Goal: Task Accomplishment & Management: Complete application form

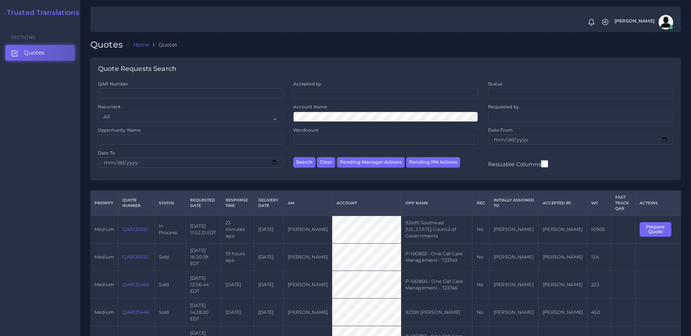
click at [130, 227] on link "QAR125591" at bounding box center [134, 229] width 25 height 5
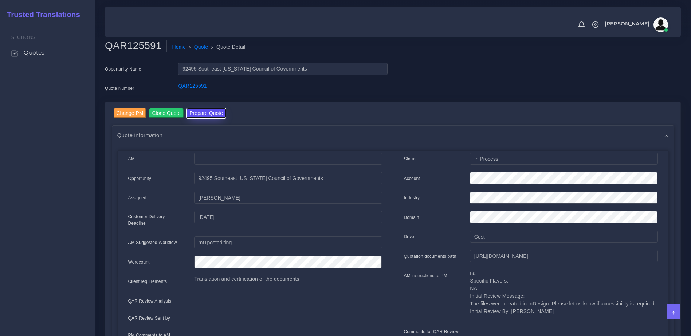
click at [214, 115] on button "Prepare Quote" at bounding box center [205, 113] width 39 height 10
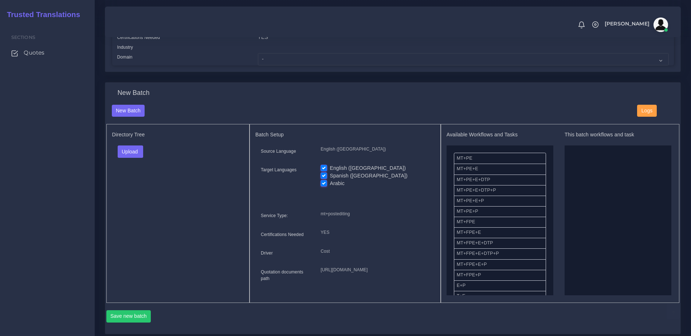
scroll to position [224, 0]
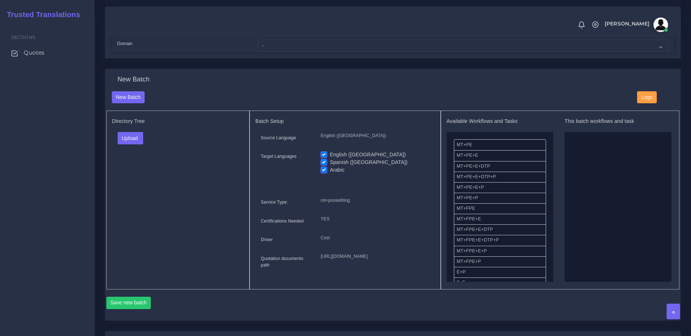
click at [329, 159] on label "English ([GEOGRAPHIC_DATA])" at bounding box center [367, 155] width 76 height 8
click at [324, 158] on input "English (US)" at bounding box center [323, 154] width 7 height 7
click at [329, 159] on label "English ([GEOGRAPHIC_DATA])" at bounding box center [367, 155] width 76 height 8
click at [324, 158] on input "English ([GEOGRAPHIC_DATA])" at bounding box center [323, 154] width 7 height 7
checkbox input "true"
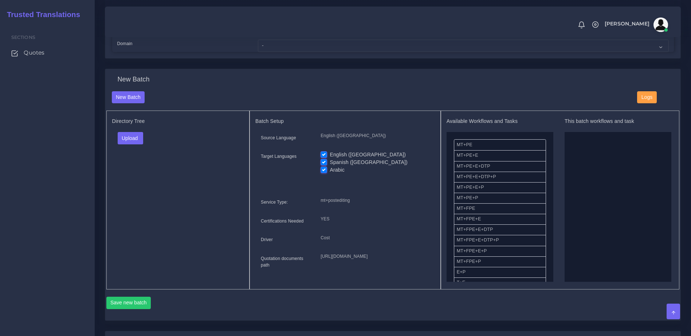
click at [329, 166] on label "Spanish ([GEOGRAPHIC_DATA])" at bounding box center [368, 163] width 78 height 8
click at [325, 165] on input "Spanish ([GEOGRAPHIC_DATA])" at bounding box center [323, 162] width 7 height 7
checkbox input "false"
click at [329, 174] on label "Arabic" at bounding box center [336, 170] width 15 height 8
click at [325, 173] on input "Arabic" at bounding box center [323, 169] width 7 height 7
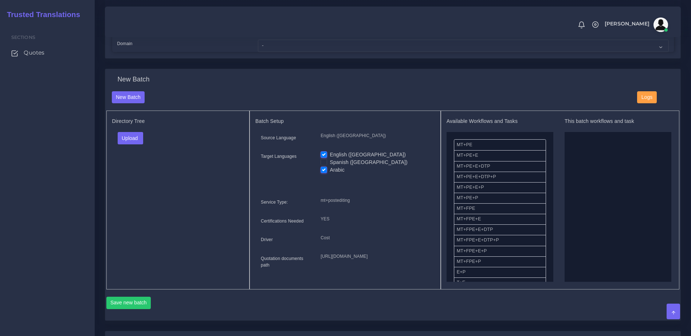
checkbox input "false"
click at [142, 145] on button "Upload" at bounding box center [131, 138] width 26 height 12
click at [140, 170] on label "Files" at bounding box center [143, 166] width 50 height 9
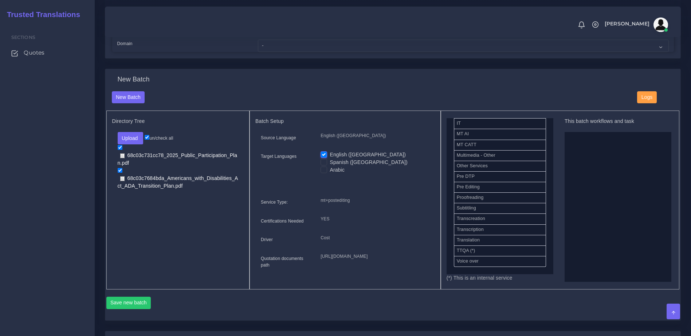
scroll to position [355, 0]
drag, startPoint x: 537, startPoint y: 190, endPoint x: 574, endPoint y: 186, distance: 37.1
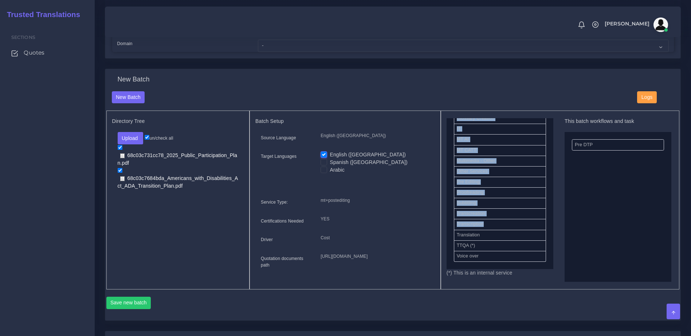
drag, startPoint x: 553, startPoint y: 242, endPoint x: 550, endPoint y: 234, distance: 7.8
click at [550, 234] on div "Available Workflows and Tasks MT+PE MT+PE+E MT+PE+E+DTP MT+PE+E+DTP+P MT+PE+E+P…" at bounding box center [559, 200] width 227 height 164
click at [544, 254] on ul "MT+PE MT+PE+E MT+PE+E+DTP MT+PE+E+DTP+P MT+PE+E+P MT+PE+P MT+FPE MT+FPE+E MT+FP…" at bounding box center [499, 23] width 107 height 493
drag, startPoint x: 544, startPoint y: 238, endPoint x: 544, endPoint y: 226, distance: 12.4
click at [544, 238] on ul "MT+PE MT+PE+E MT+PE+E+DTP MT+PE+E+DTP+P MT+PE+E+P MT+PE+P MT+FPE MT+FPE+E MT+FP…" at bounding box center [499, 23] width 107 height 493
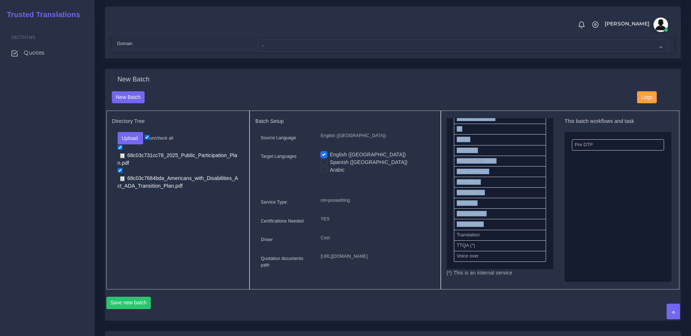
click at [543, 224] on ul "MT+PE MT+PE+E MT+PE+E+DTP MT+PE+E+DTP+P MT+PE+E+P MT+PE+P MT+FPE MT+FPE+E MT+FP…" at bounding box center [499, 23] width 107 height 493
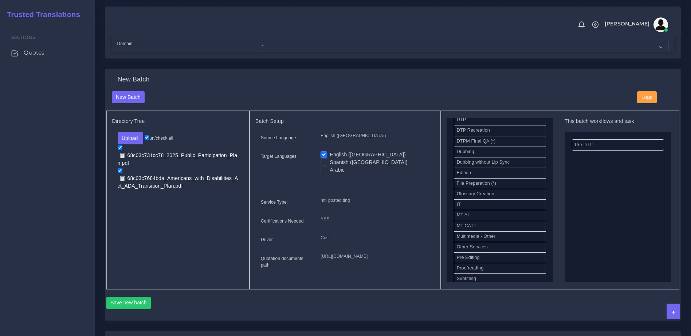
scroll to position [248, 0]
drag, startPoint x: 481, startPoint y: 172, endPoint x: 605, endPoint y: 182, distance: 124.2
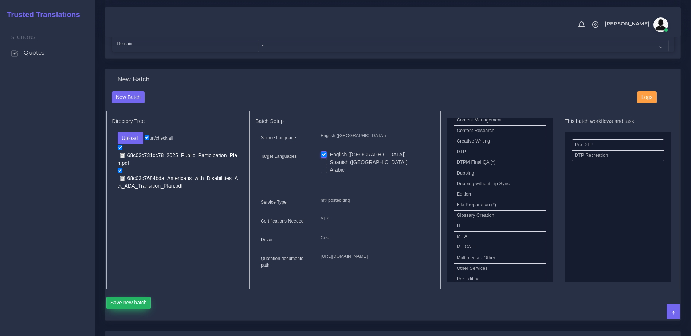
click at [124, 309] on button "Save new batch" at bounding box center [128, 303] width 45 height 12
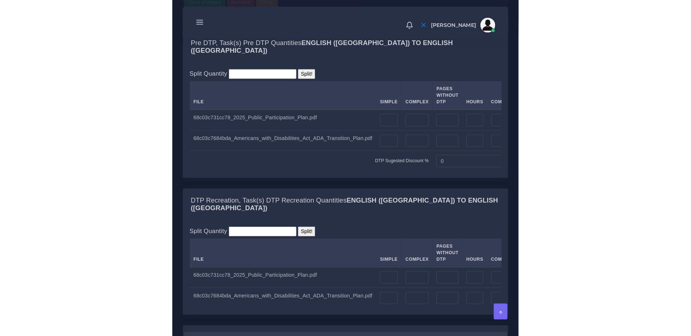
scroll to position [574, 0]
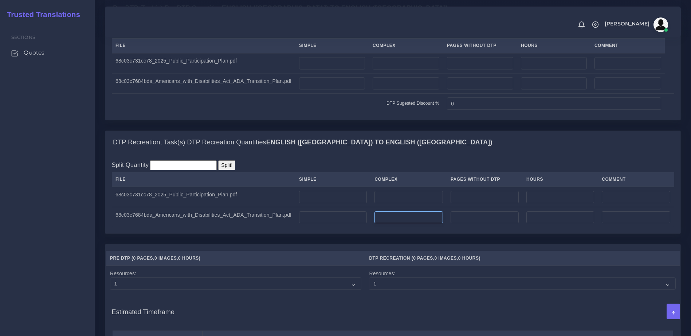
click at [398, 224] on input "number" at bounding box center [408, 218] width 68 height 12
type input "2"
click at [384, 204] on input "number" at bounding box center [408, 197] width 68 height 12
type input "3"
click at [316, 70] on input "number" at bounding box center [332, 63] width 66 height 12
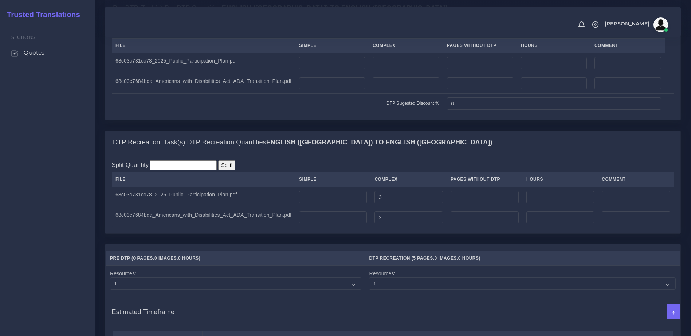
click at [389, 74] on td at bounding box center [406, 63] width 74 height 20
click at [388, 70] on input "number" at bounding box center [405, 63] width 67 height 12
type input "5"
click at [446, 154] on div "DTP Recreation, Task(s) DTP Recreation Quantities English (US) TO English (US)" at bounding box center [392, 142] width 575 height 23
click at [340, 70] on input "number" at bounding box center [332, 63] width 66 height 12
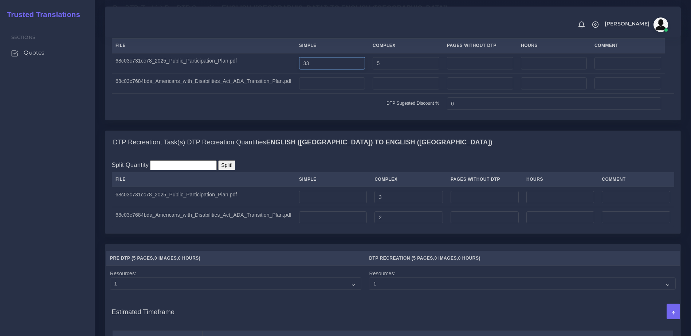
type input "33"
click at [360, 146] on b "English (US) TO English (US)" at bounding box center [379, 142] width 226 height 7
click at [336, 90] on input "number" at bounding box center [332, 84] width 66 height 12
click at [375, 94] on td at bounding box center [406, 84] width 74 height 20
click at [386, 90] on input "number" at bounding box center [405, 84] width 67 height 12
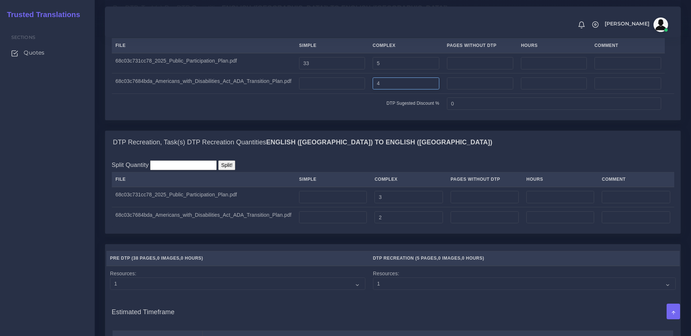
type input "4"
drag, startPoint x: 444, startPoint y: 196, endPoint x: 382, endPoint y: 158, distance: 72.7
click at [444, 196] on div "Split Quantity Split! File Simple Complex Pages Without DTP Hours Comment 3 2" at bounding box center [393, 194] width 562 height 67
click at [328, 90] on input "number" at bounding box center [332, 84] width 66 height 12
type input "12"
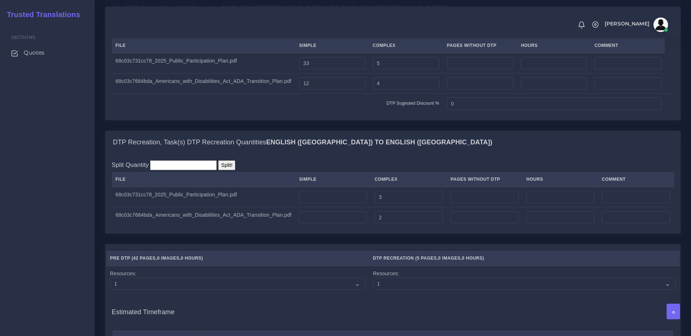
click at [359, 114] on td "DTP Sugested Discount %" at bounding box center [277, 104] width 331 height 20
click at [438, 154] on div "DTP Recreation, Task(s) DTP Recreation Quantities English (US) TO English (US)" at bounding box center [392, 142] width 575 height 23
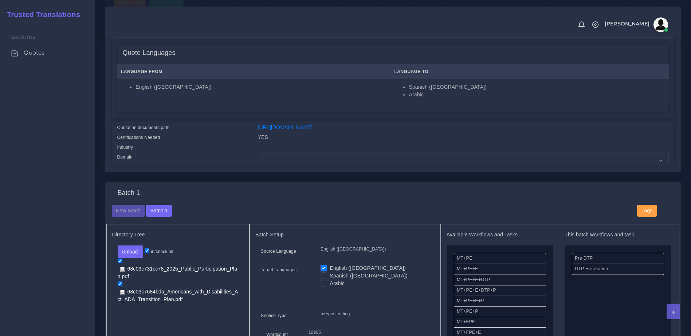
scroll to position [105, 0]
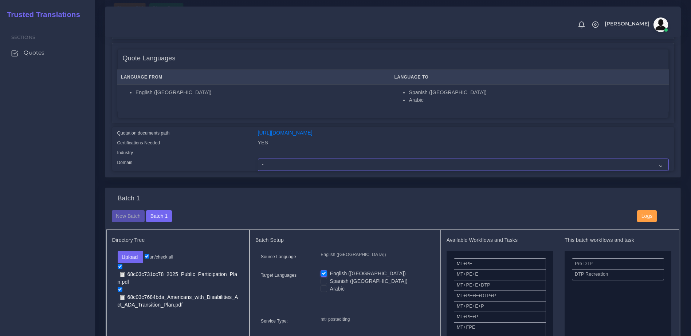
click at [282, 170] on select "- Advertising and Media Agriculture, Forestry and Fishing Architecture, Buildin…" at bounding box center [463, 165] width 411 height 12
click at [271, 170] on select "- Advertising and Media Agriculture, Forestry and Fishing Architecture, Buildin…" at bounding box center [463, 165] width 411 height 12
click at [289, 178] on div "Change PM Clone Quote AM Opportunity 0" at bounding box center [392, 87] width 575 height 181
click at [290, 171] on select "- Advertising and Media Agriculture, Forestry and Fishing Architecture, Buildin…" at bounding box center [463, 165] width 411 height 12
click at [328, 167] on select "- Advertising and Media Agriculture, Forestry and Fishing Architecture, Buildin…" at bounding box center [463, 165] width 411 height 12
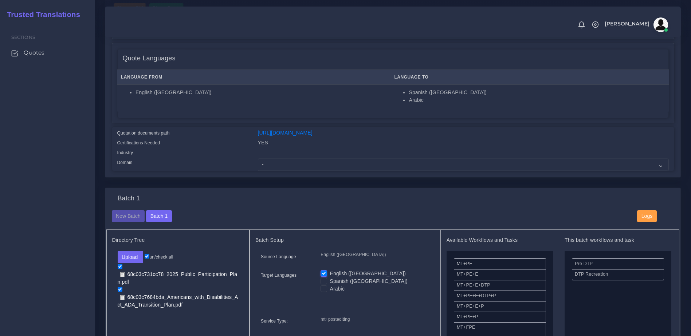
drag, startPoint x: 182, startPoint y: 70, endPoint x: 198, endPoint y: 59, distance: 19.6
click at [183, 70] on th "Language From" at bounding box center [253, 77] width 273 height 15
click at [276, 170] on select "- Advertising and Media Agriculture, Forestry and Fishing Architecture, Buildin…" at bounding box center [463, 165] width 411 height 12
select select "Energy, Water, Transportation and Utilities"
click at [258, 164] on select "- Advertising and Media Agriculture, Forestry and Fishing Architecture, Buildin…" at bounding box center [463, 165] width 411 height 12
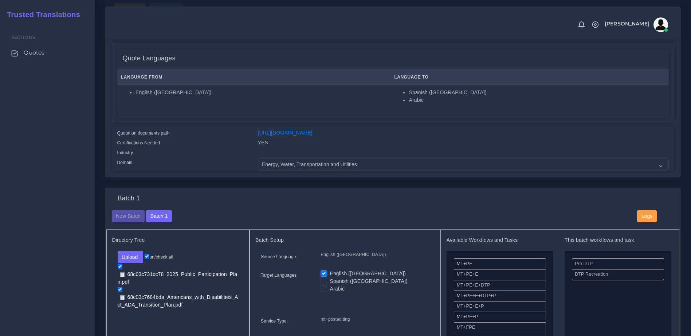
click at [211, 170] on div "Domain" at bounding box center [182, 165] width 141 height 12
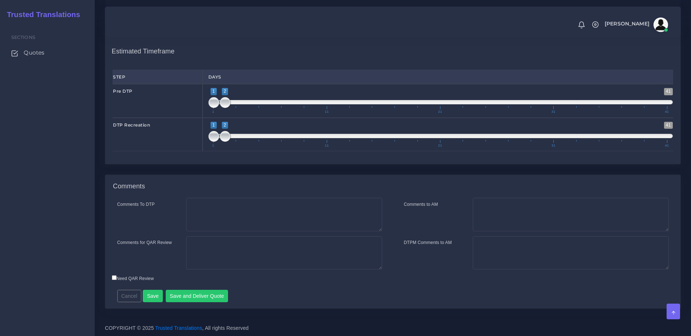
scroll to position [864, 0]
drag, startPoint x: 214, startPoint y: 106, endPoint x: 218, endPoint y: 112, distance: 7.3
click at [218, 106] on span at bounding box center [213, 102] width 11 height 11
drag, startPoint x: 214, startPoint y: 100, endPoint x: 225, endPoint y: 113, distance: 16.3
click at [219, 106] on span at bounding box center [213, 102] width 11 height 11
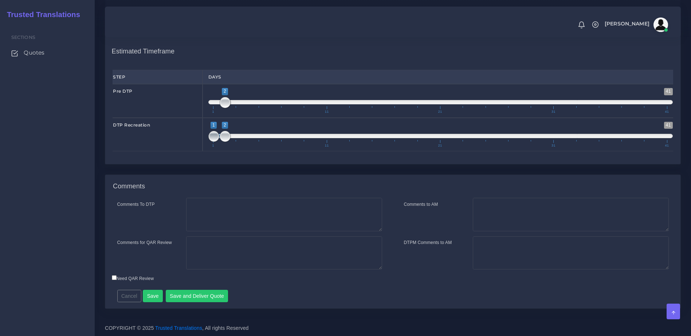
click at [216, 132] on span at bounding box center [213, 136] width 11 height 11
drag, startPoint x: 220, startPoint y: 104, endPoint x: 213, endPoint y: 104, distance: 7.3
click at [213, 104] on span at bounding box center [213, 102] width 11 height 11
type input "1;2"
drag, startPoint x: 227, startPoint y: 104, endPoint x: 222, endPoint y: 106, distance: 5.3
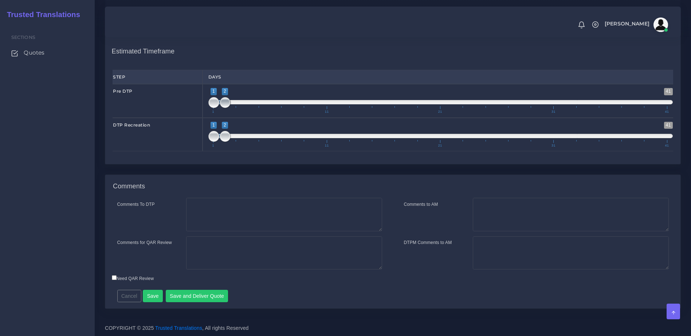
click at [222, 106] on span at bounding box center [225, 102] width 11 height 11
drag, startPoint x: 216, startPoint y: 106, endPoint x: 222, endPoint y: 106, distance: 5.5
click at [222, 106] on span "1 41 1 2 1 — 2 1 11 21 31 41" at bounding box center [440, 100] width 465 height 25
type input "2;2"
drag, startPoint x: 216, startPoint y: 133, endPoint x: 225, endPoint y: 133, distance: 8.7
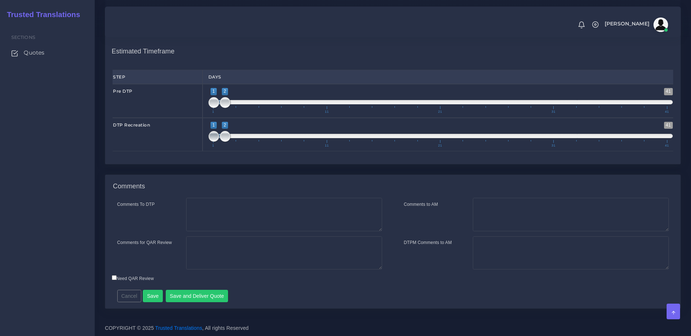
click at [219, 133] on span at bounding box center [213, 136] width 11 height 11
type input "2;2"
drag, startPoint x: 219, startPoint y: 103, endPoint x: 233, endPoint y: 106, distance: 14.8
click at [233, 106] on span "1 41 1 2 1 — 2 1 11 21 31 41" at bounding box center [440, 100] width 465 height 25
click at [152, 298] on button "Save" at bounding box center [153, 296] width 20 height 12
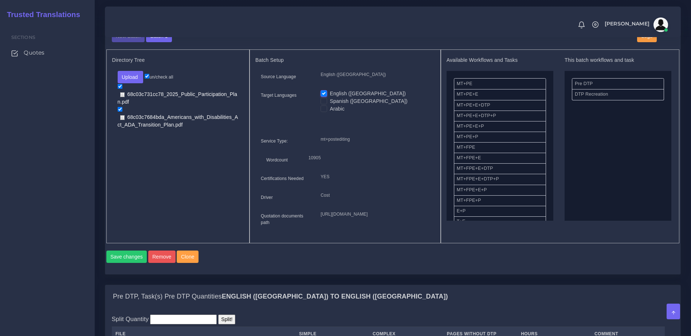
scroll to position [256, 0]
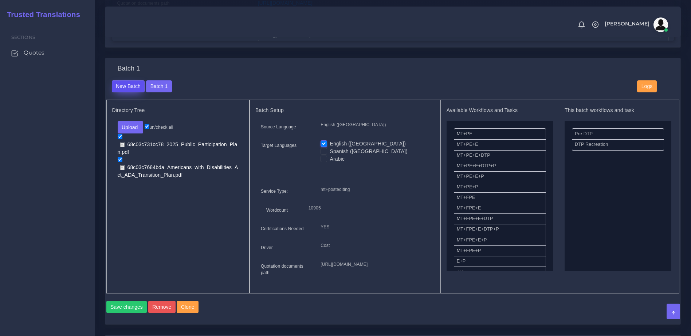
click at [123, 91] on button "New Batch" at bounding box center [128, 86] width 33 height 12
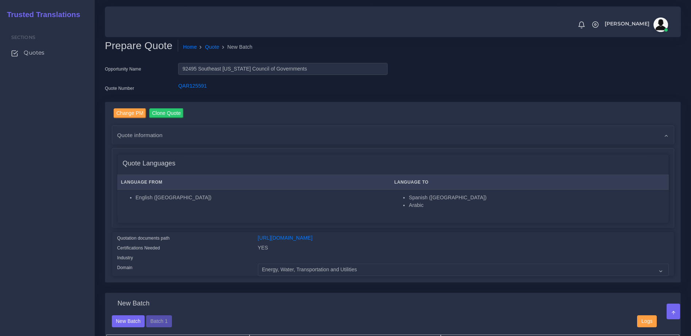
drag, startPoint x: 686, startPoint y: 105, endPoint x: 688, endPoint y: 114, distance: 8.9
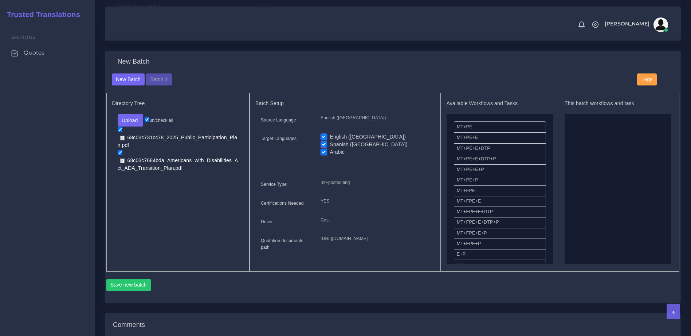
scroll to position [265, 0]
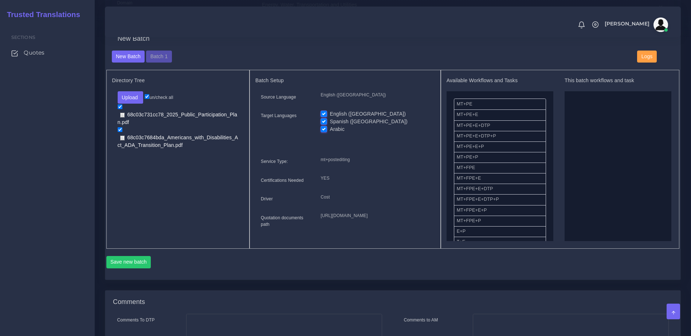
click at [329, 118] on label "English ([GEOGRAPHIC_DATA])" at bounding box center [367, 114] width 76 height 8
click at [325, 117] on input "English ([GEOGRAPHIC_DATA])" at bounding box center [323, 113] width 7 height 7
checkbox input "false"
drag, startPoint x: 467, startPoint y: 113, endPoint x: 568, endPoint y: 121, distance: 100.8
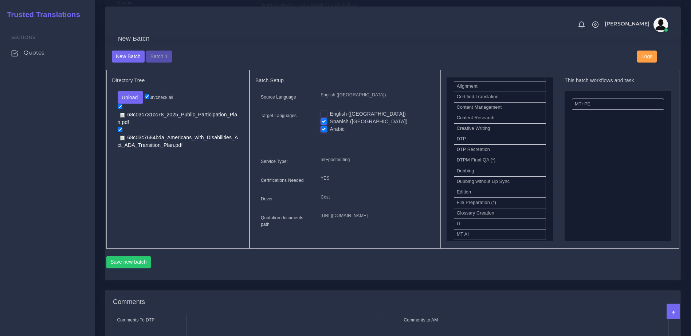
scroll to position [214, 0]
drag, startPoint x: 481, startPoint y: 142, endPoint x: 679, endPoint y: 153, distance: 198.8
click at [136, 269] on button "Save new batch" at bounding box center [128, 262] width 45 height 12
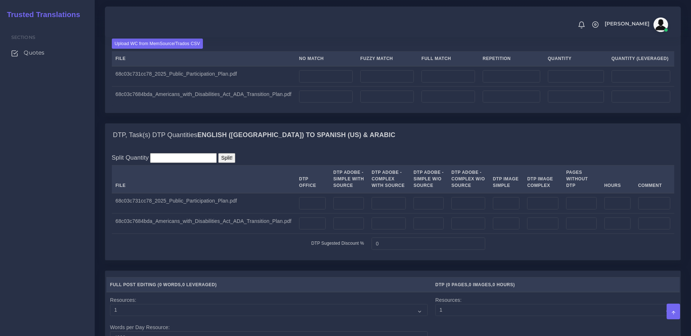
scroll to position [555, 0]
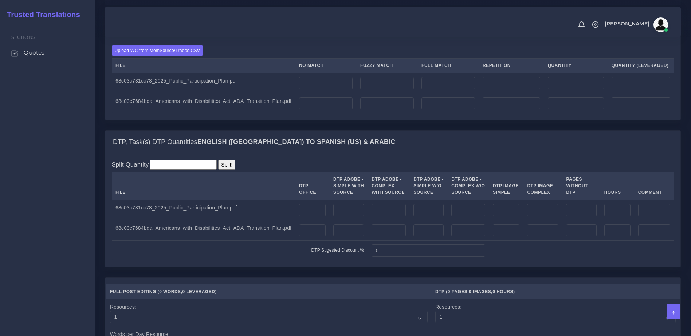
click at [56, 167] on div "Sections Quotes" at bounding box center [47, 180] width 95 height 314
click at [336, 217] on input "number" at bounding box center [348, 210] width 31 height 12
click at [372, 217] on input "number" at bounding box center [388, 210] width 34 height 12
type input "16"
click at [382, 237] on input "number" at bounding box center [388, 231] width 34 height 12
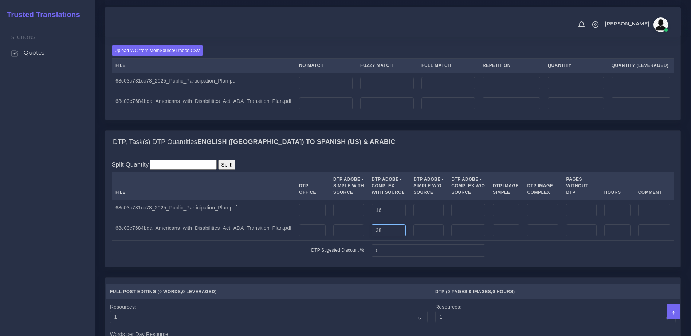
type input "38"
click at [407, 257] on input "0" at bounding box center [428, 251] width 114 height 12
click at [326, 261] on td "DTP Sugested Discount %" at bounding box center [240, 251] width 256 height 20
click at [534, 217] on input "number" at bounding box center [542, 210] width 31 height 12
click at [545, 237] on input "number" at bounding box center [542, 231] width 31 height 12
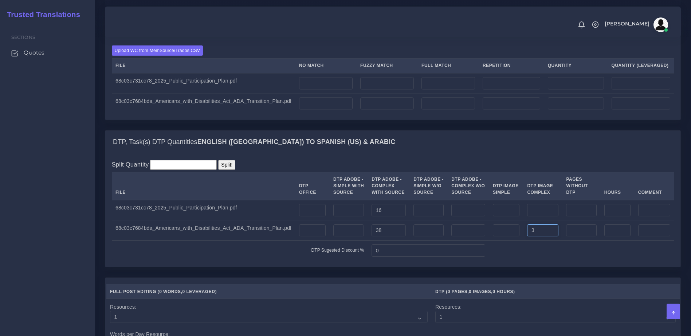
type input "3"
click at [543, 261] on td at bounding box center [581, 251] width 185 height 20
click at [527, 217] on input "number" at bounding box center [542, 210] width 31 height 12
type input "2"
click at [541, 261] on td at bounding box center [581, 251] width 185 height 20
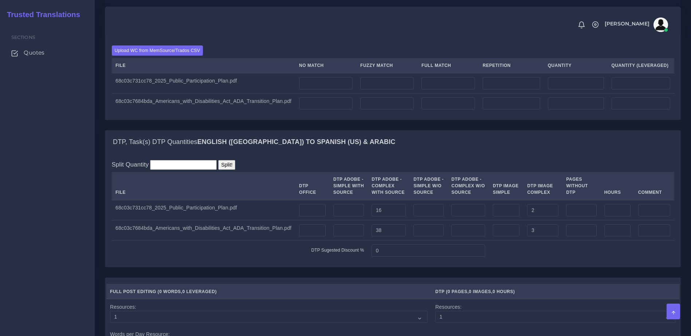
click at [664, 130] on div "MT+PE, Task(s) Full Post Editing Quantities English (US) TO Spanish (US) & Arab…" at bounding box center [392, 73] width 587 height 115
click at [319, 90] on input "number" at bounding box center [326, 83] width 54 height 12
type input "10664"
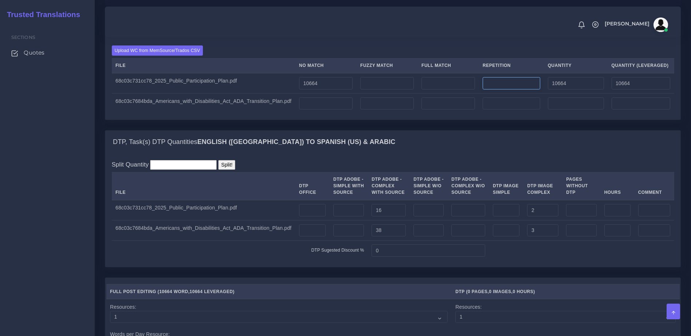
click at [507, 90] on input "number" at bounding box center [511, 83] width 58 height 12
type input "89"
type input "10753"
type input "10686"
click at [644, 154] on div "DTP, Task(s) DTP Quantities English (US) TO Spanish (US) & Arabic" at bounding box center [392, 142] width 575 height 23
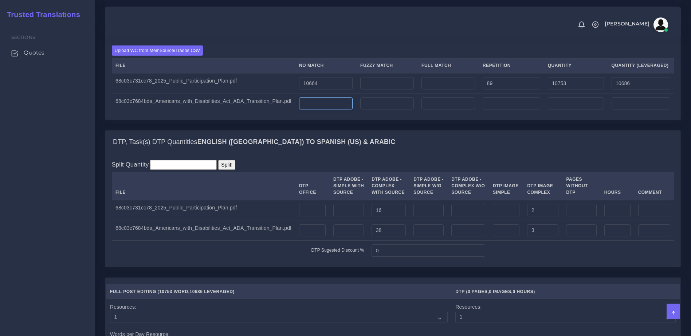
click at [312, 110] on input "number" at bounding box center [326, 104] width 54 height 12
type input "2522"
click at [493, 110] on input "number" at bounding box center [511, 104] width 58 height 12
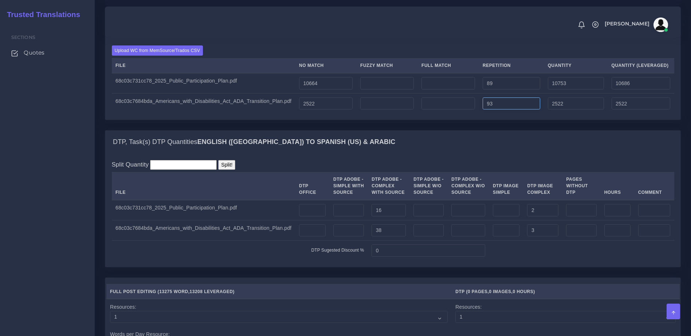
type input "93"
type input "2615"
type input "2545"
click at [507, 187] on div "Split Quantity Split! File DTP Office DTP Adobe - Simple With Source DTP Adobe …" at bounding box center [392, 210] width 575 height 113
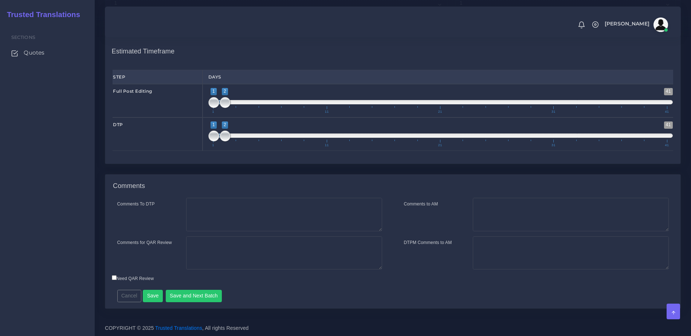
scroll to position [897, 0]
click at [149, 300] on button "Save" at bounding box center [153, 296] width 20 height 12
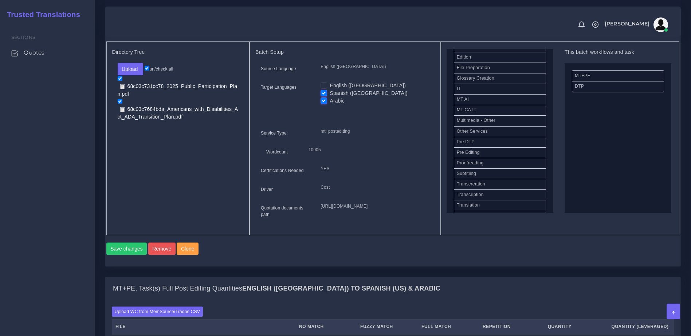
scroll to position [315, 0]
drag, startPoint x: 475, startPoint y: 159, endPoint x: 591, endPoint y: 133, distance: 118.8
click at [137, 255] on button "Save changes" at bounding box center [126, 249] width 41 height 12
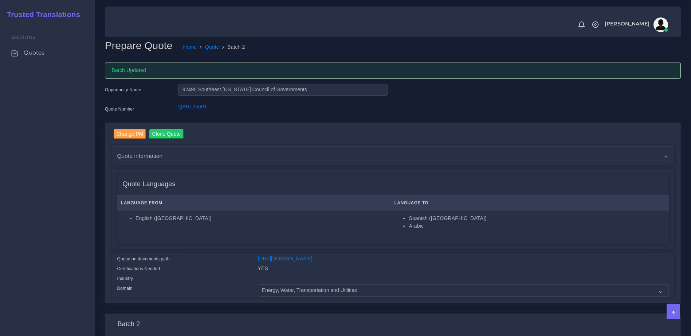
click at [103, 209] on div "Change PM Clone Quote AM NA" at bounding box center [392, 219] width 587 height 192
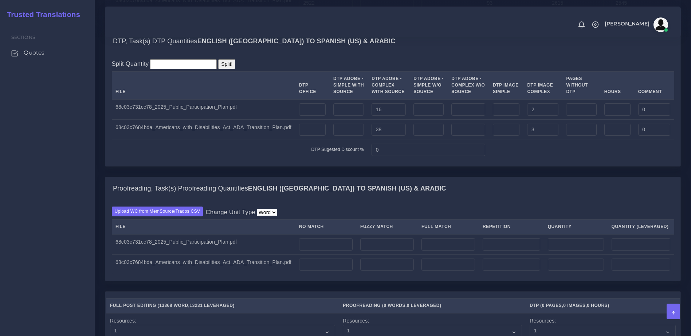
scroll to position [644, 0]
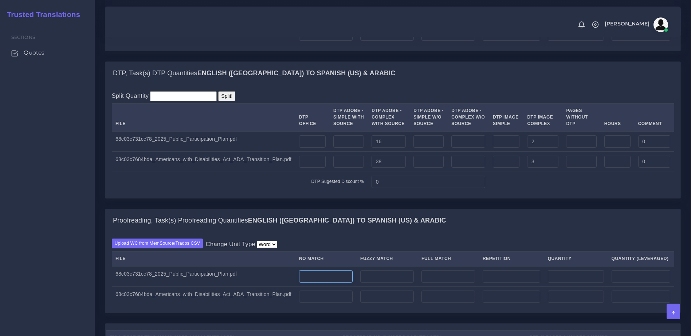
click at [329, 283] on input "number" at bounding box center [326, 277] width 54 height 12
type input "10644"
click at [519, 283] on input "number" at bounding box center [511, 277] width 58 height 12
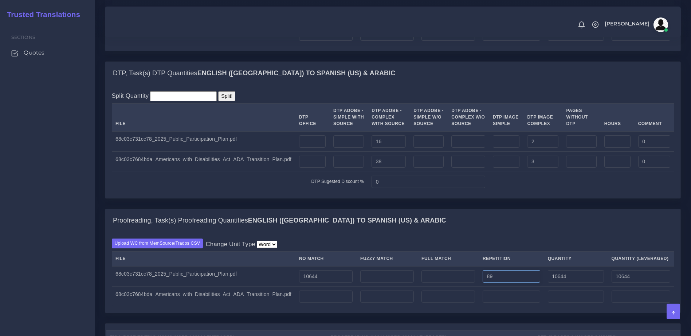
type input "89"
type input "10733"
type input "10666"
click at [513, 303] on input "number" at bounding box center [511, 297] width 58 height 12
type input "93"
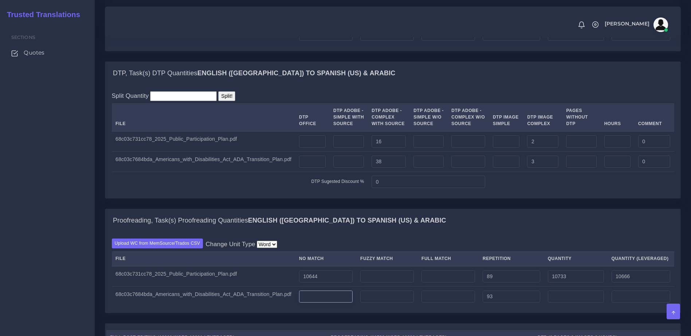
type input "93"
type input "23"
click at [325, 303] on input "number" at bounding box center [326, 297] width 54 height 12
type input "2522"
type input "2615"
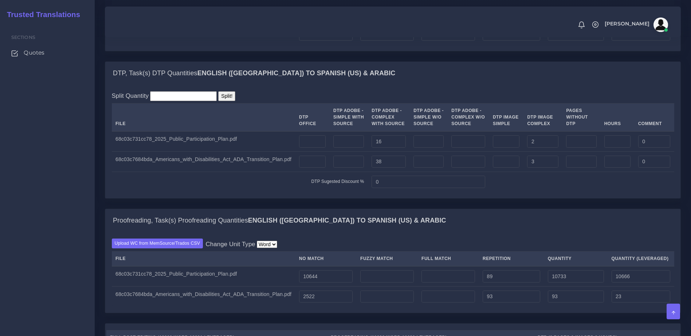
type input "2545"
click at [475, 209] on div "DTP, Task(s) DTP Quantities English (US) TO Spanish (US) & Arabic Split Quantit…" at bounding box center [392, 135] width 587 height 147
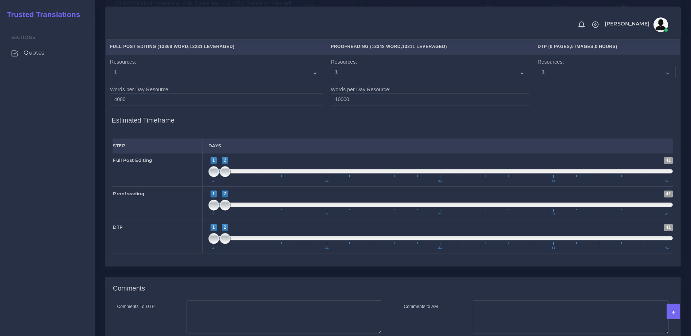
scroll to position [942, 0]
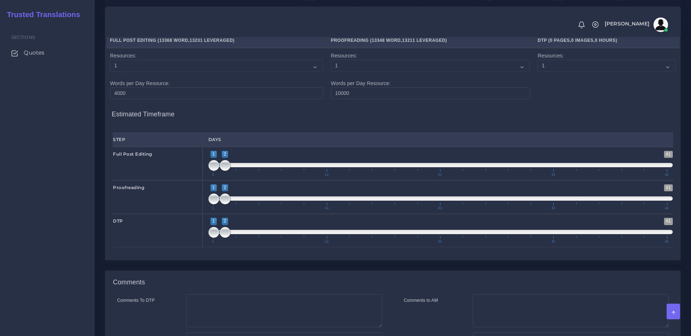
click at [59, 212] on div "Sections Quotes" at bounding box center [47, 180] width 95 height 314
drag, startPoint x: 226, startPoint y: 193, endPoint x: 232, endPoint y: 194, distance: 6.2
click at [232, 171] on span at bounding box center [236, 165] width 11 height 11
drag, startPoint x: 233, startPoint y: 194, endPoint x: 241, endPoint y: 194, distance: 7.3
click at [241, 177] on span "1 41 1 4 1 — 4 1 11 21 31 41" at bounding box center [440, 163] width 465 height 25
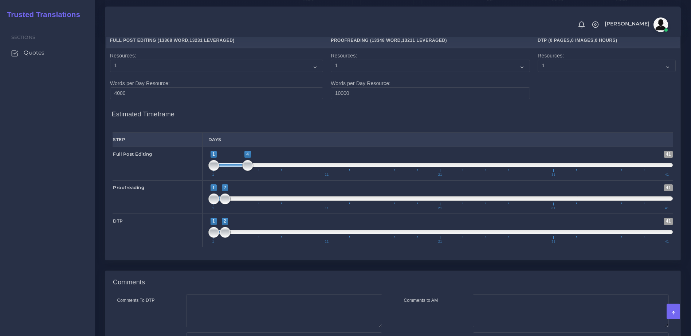
type input "2;5"
drag, startPoint x: 229, startPoint y: 194, endPoint x: 244, endPoint y: 194, distance: 15.7
click at [244, 167] on span at bounding box center [242, 165] width 34 height 4
drag, startPoint x: 224, startPoint y: 231, endPoint x: 237, endPoint y: 230, distance: 13.5
click at [237, 205] on span at bounding box center [236, 199] width 11 height 11
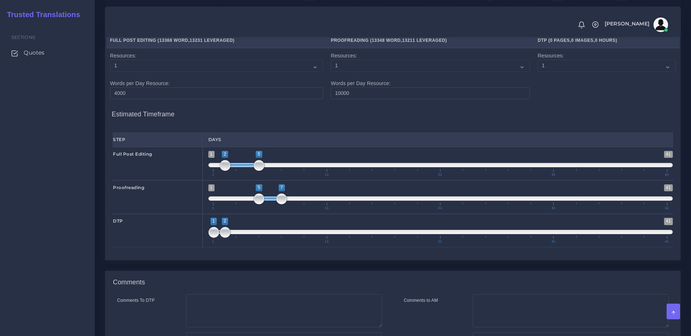
drag, startPoint x: 224, startPoint y: 228, endPoint x: 273, endPoint y: 225, distance: 48.9
click at [273, 201] on span at bounding box center [270, 199] width 23 height 4
type input "5;6"
drag, startPoint x: 278, startPoint y: 228, endPoint x: 270, endPoint y: 228, distance: 8.4
click at [270, 205] on span at bounding box center [270, 199] width 11 height 11
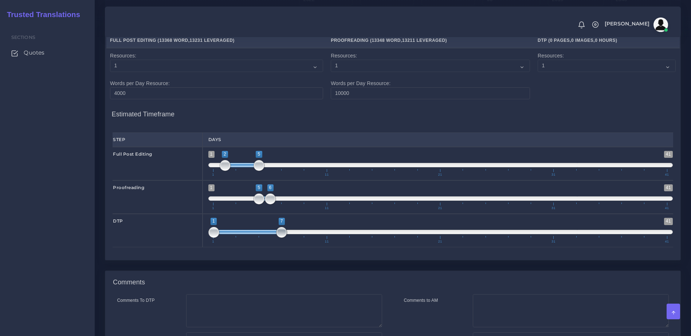
drag, startPoint x: 222, startPoint y: 261, endPoint x: 275, endPoint y: 258, distance: 53.2
click at [275, 244] on span "1 41 1 7 1 — 7 1 11 21 31 41" at bounding box center [440, 230] width 465 height 25
type input "6;7"
drag, startPoint x: 214, startPoint y: 263, endPoint x: 270, endPoint y: 258, distance: 55.9
click at [270, 238] on span at bounding box center [270, 232] width 11 height 11
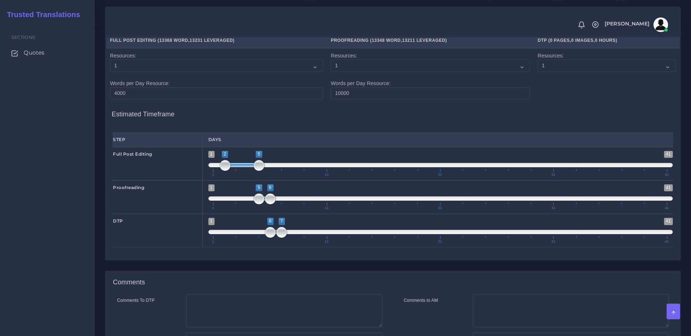
click at [327, 260] on div "Full Post Editing ( 13368 Word , 13231 Leveraged ) Proofreading ( 13348 Word , …" at bounding box center [392, 144] width 575 height 234
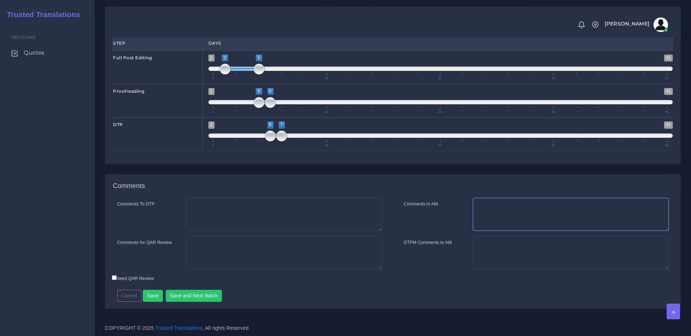
click at [499, 218] on textarea "Comments to AM" at bounding box center [571, 214] width 196 height 33
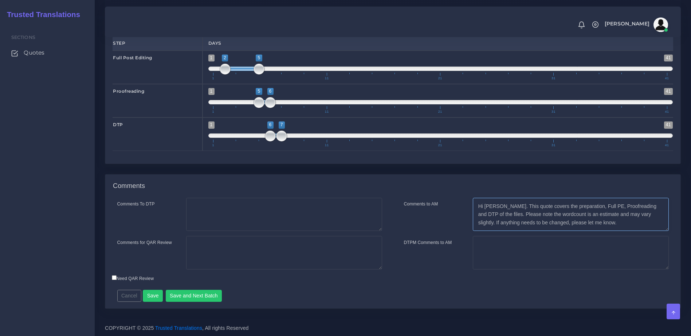
drag, startPoint x: 501, startPoint y: 207, endPoint x: 513, endPoint y: 207, distance: 11.7
click at [513, 207] on textarea "Hi Kevin. This quote covers the preparation, Full PE, Proofreading and DTP of t…" at bounding box center [571, 214] width 196 height 33
click at [500, 207] on textarea "Hi Kevin. This quote covers the preparation, Full PE, Proofreading and DTP of t…" at bounding box center [571, 214] width 196 height 33
drag, startPoint x: 500, startPoint y: 207, endPoint x: 489, endPoint y: 218, distance: 15.4
click at [489, 218] on textarea "Hi Kevin. This quote covers the preparation, Full PE, Proofreading and DTP of t…" at bounding box center [571, 214] width 196 height 33
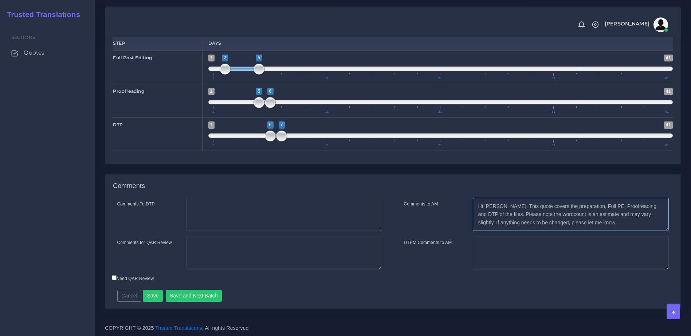
type textarea "Hi Kevin. This quote covers the preparation, Full PE, Proofreading and DTP of t…"
click at [197, 250] on textarea "Comments for QAR Review" at bounding box center [284, 252] width 196 height 33
paste textarea "This quote covers the preparation, Full PE, Proofreading and DTP of the files."
type textarea "This quote covers the preparation, Full PE, Proofreading and DTP of the files."
click at [234, 287] on div "Cancel Save Save and Next Batch Remember to fill in the estimated time for each…" at bounding box center [323, 294] width 422 height 18
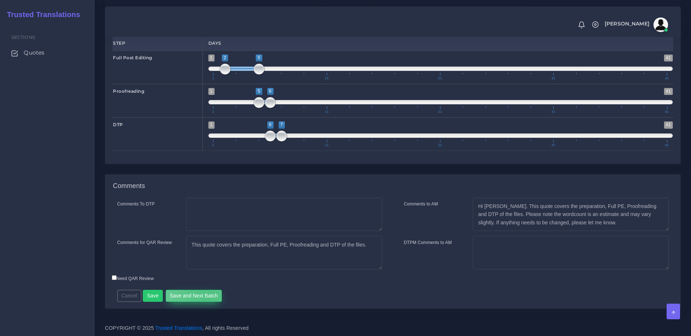
click at [204, 295] on button "Save and Next Batch" at bounding box center [194, 296] width 56 height 12
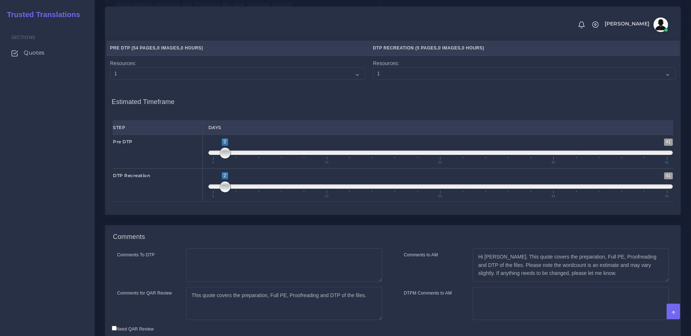
scroll to position [864, 0]
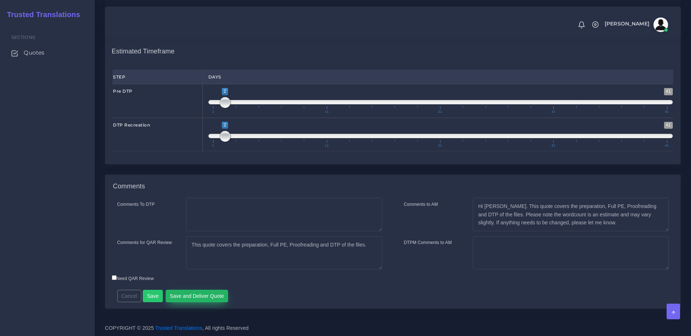
click at [199, 299] on button "Save and Deliver Quote" at bounding box center [197, 296] width 63 height 12
click at [596, 309] on div "Comments Comments To DTP Comments for QAR Review Comments to AM Cancel" at bounding box center [393, 242] width 576 height 135
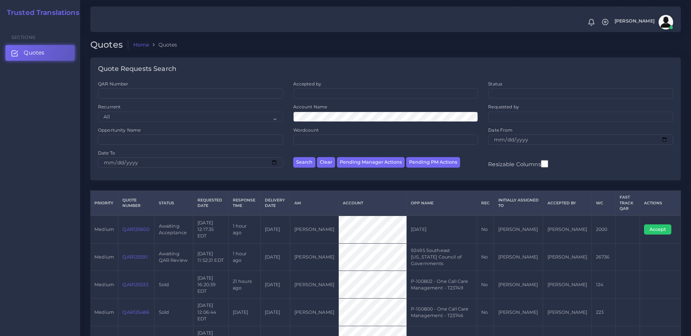
click at [136, 228] on link "QAR125600" at bounding box center [135, 229] width 27 height 5
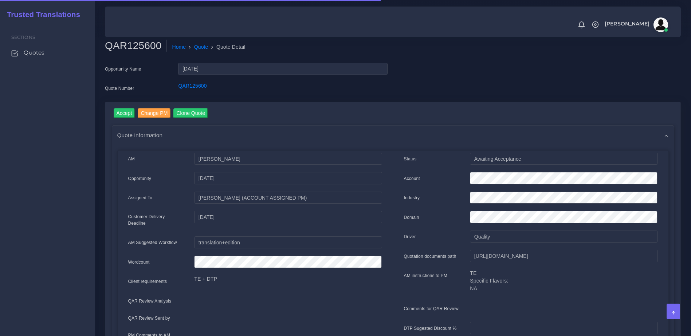
drag, startPoint x: 681, startPoint y: 135, endPoint x: 683, endPoint y: 142, distance: 7.3
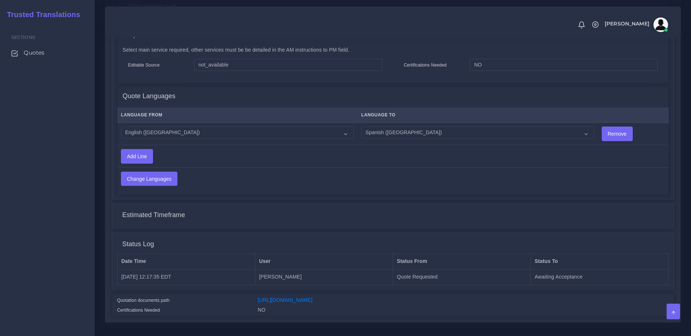
scroll to position [360, 0]
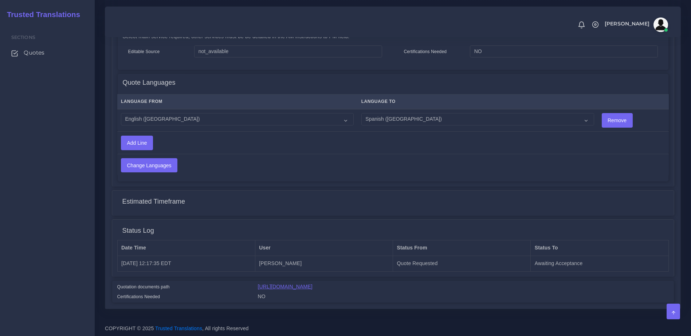
click at [312, 284] on link "[URL][DOMAIN_NAME]" at bounding box center [285, 287] width 55 height 6
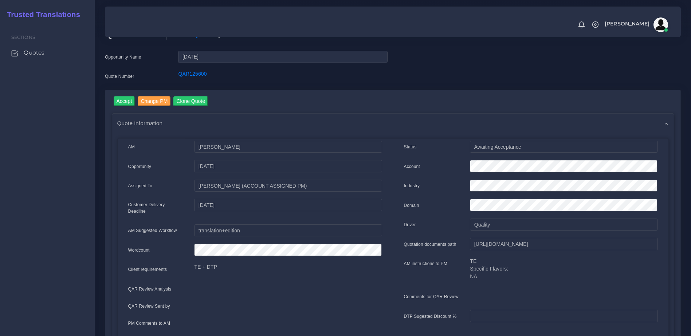
scroll to position [6, 0]
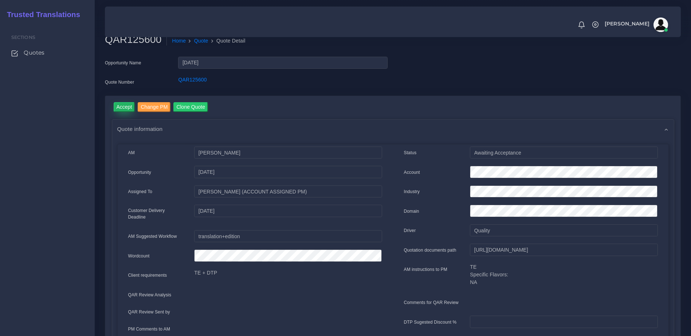
click at [124, 108] on input "Accept" at bounding box center [124, 107] width 21 height 10
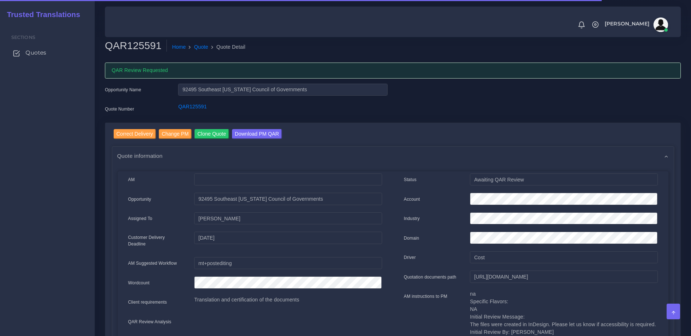
click at [25, 51] on span "Quotes" at bounding box center [35, 53] width 21 height 8
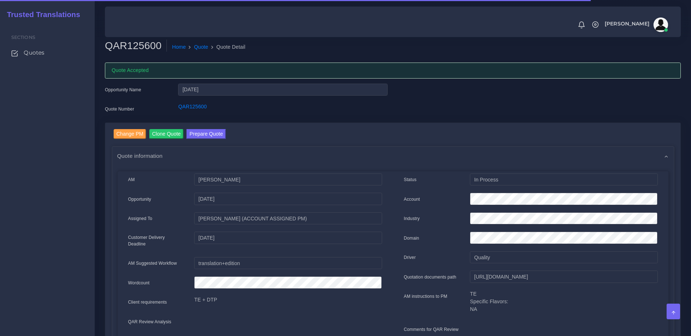
click at [214, 139] on link "Prepare Quote" at bounding box center [205, 135] width 39 height 12
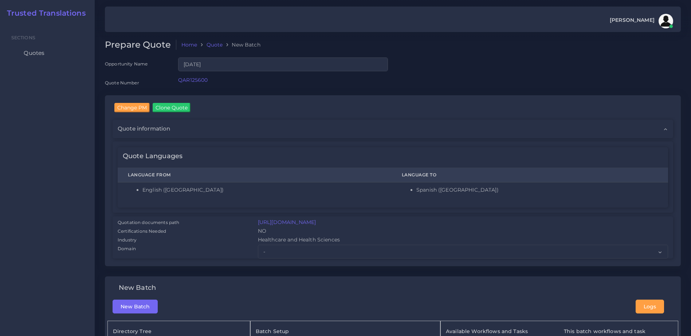
click at [200, 134] on div "Quote information" at bounding box center [393, 129] width 560 height 18
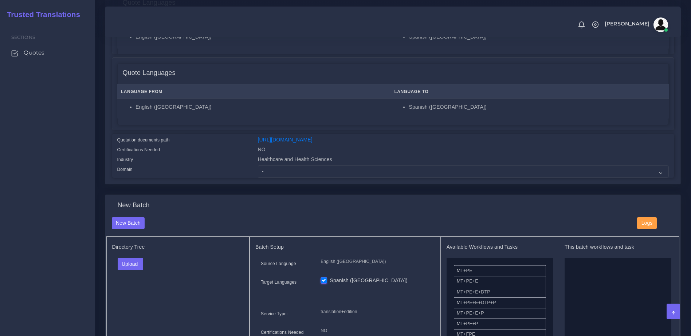
scroll to position [388, 0]
click at [312, 177] on select "- Advertising and Media Agriculture, Forestry and Fishing Architecture, Buildin…" at bounding box center [463, 171] width 411 height 12
select select "Healthcare and Health Sciences"
click at [258, 170] on select "- Advertising and Media Agriculture, Forestry and Fishing Architecture, Buildin…" at bounding box center [463, 171] width 411 height 12
click at [232, 177] on div "Domain" at bounding box center [182, 171] width 141 height 12
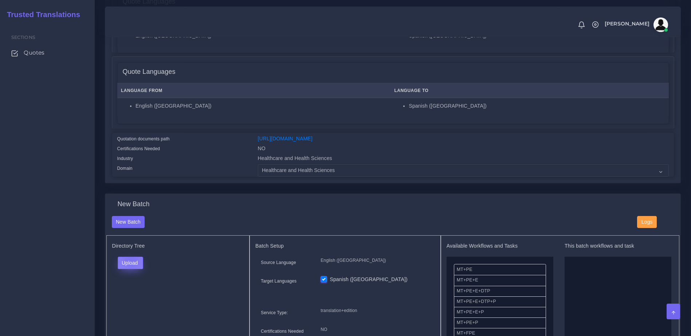
click at [131, 267] on button "Upload" at bounding box center [131, 263] width 26 height 12
click at [130, 295] on label "Files" at bounding box center [143, 291] width 50 height 9
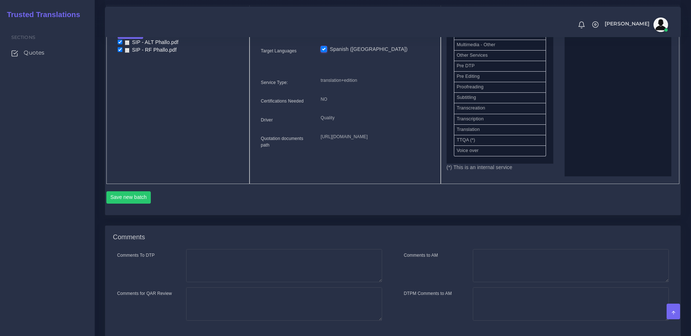
scroll to position [333, 0]
drag, startPoint x: 466, startPoint y: 107, endPoint x: 581, endPoint y: 122, distance: 115.7
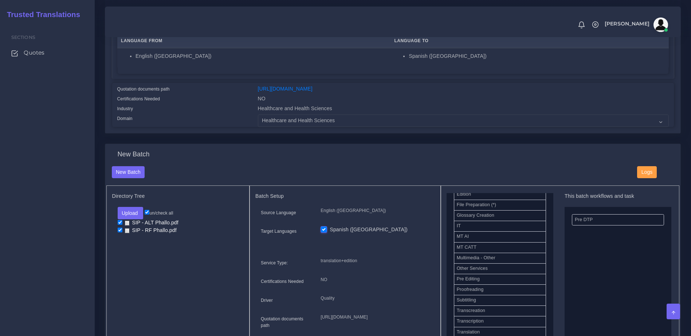
click at [146, 215] on input "un/check all" at bounding box center [147, 212] width 5 height 5
checkbox input "false"
click at [137, 218] on button "Upload" at bounding box center [131, 213] width 26 height 12
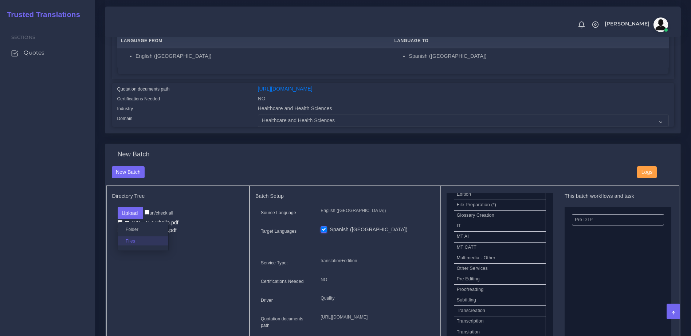
click at [137, 246] on label "Files" at bounding box center [143, 241] width 50 height 9
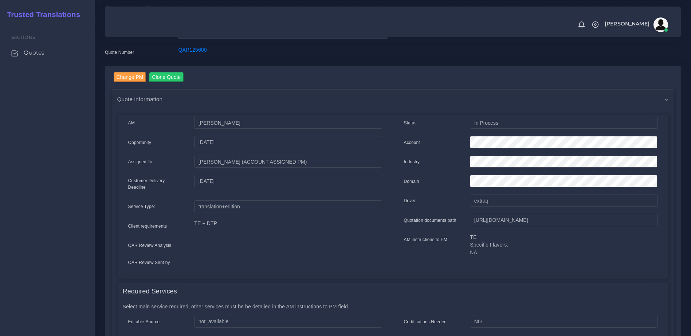
scroll to position [0, 0]
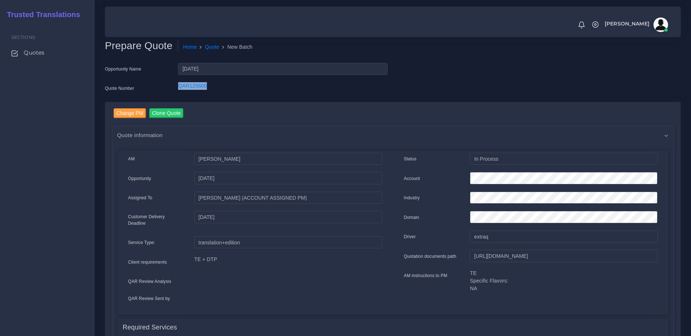
drag, startPoint x: 172, startPoint y: 85, endPoint x: 213, endPoint y: 86, distance: 41.5
click at [213, 86] on div "Quote Number QAR125600" at bounding box center [245, 89] width 293 height 15
copy div "QAR125600"
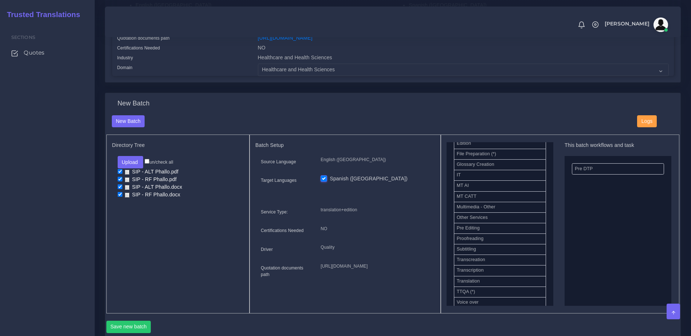
scroll to position [490, 0]
click at [119, 173] on input "checkbox" at bounding box center [120, 170] width 5 height 5
checkbox input "false"
click at [118, 181] on input "checkbox" at bounding box center [120, 178] width 5 height 5
checkbox input "false"
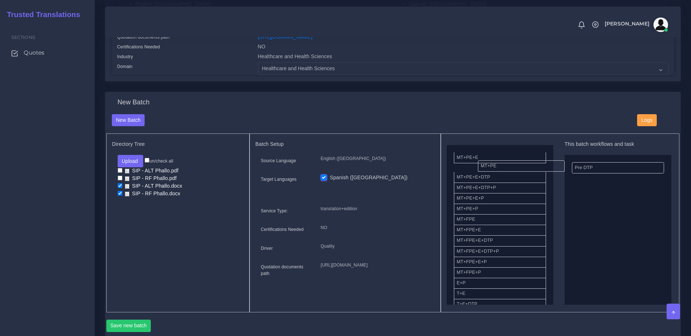
scroll to position [10, 0]
drag, startPoint x: 496, startPoint y: 175, endPoint x: 576, endPoint y: 207, distance: 86.7
drag, startPoint x: 474, startPoint y: 247, endPoint x: 562, endPoint y: 226, distance: 91.0
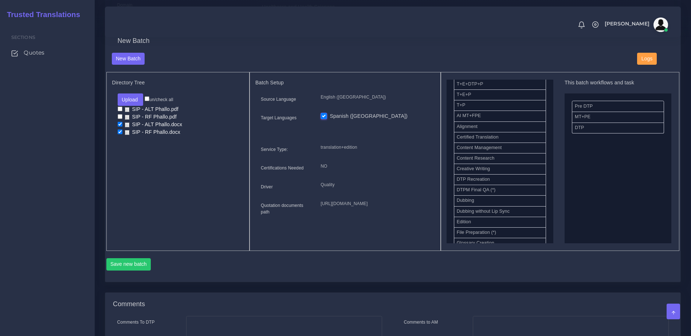
scroll to position [568, 0]
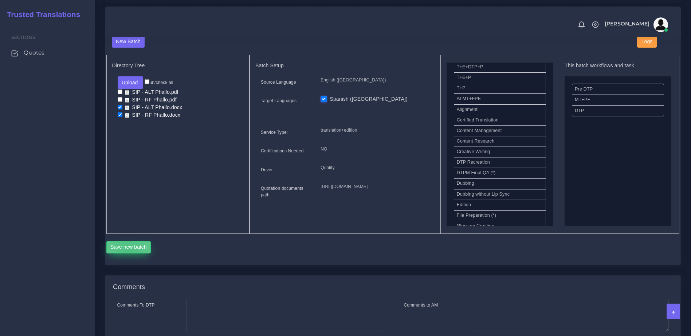
click at [128, 254] on button "Save new batch" at bounding box center [128, 247] width 45 height 12
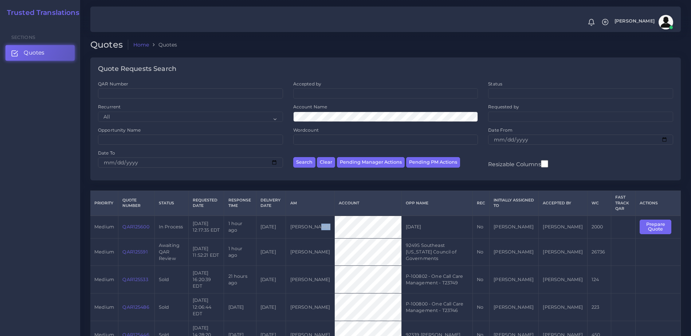
click at [346, 222] on tr "medium QAR125600 In Process [DATE] 12:17:35 EDT 1 hour ago [DATE] [PERSON_NAME]…" at bounding box center [385, 227] width 590 height 23
click at [135, 249] on link "QAR125591" at bounding box center [134, 251] width 25 height 5
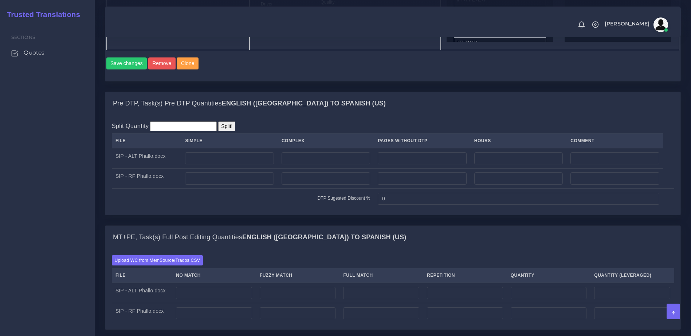
scroll to position [462, 0]
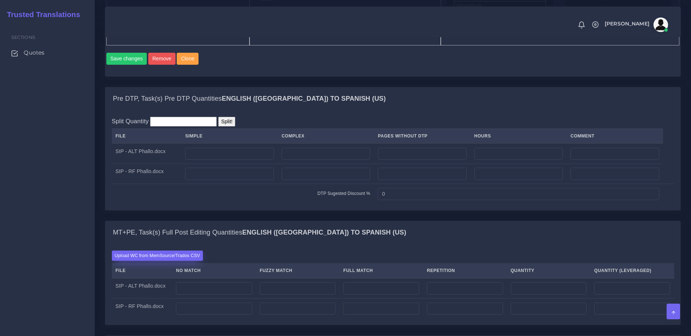
click at [154, 261] on label "Upload WC from MemSource/Trados CSV" at bounding box center [157, 256] width 91 height 10
click at [0, 0] on input "Upload WC from MemSource/Trados CSV" at bounding box center [0, 0] width 0 height 0
click at [183, 261] on label "Upload WC from MemSource/Trados CSV" at bounding box center [157, 256] width 91 height 10
click at [0, 0] on input "Upload WC from MemSource/Trados CSV" at bounding box center [0, 0] width 0 height 0
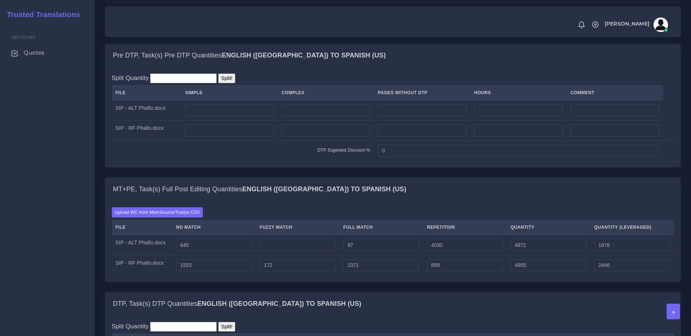
scroll to position [530, 0]
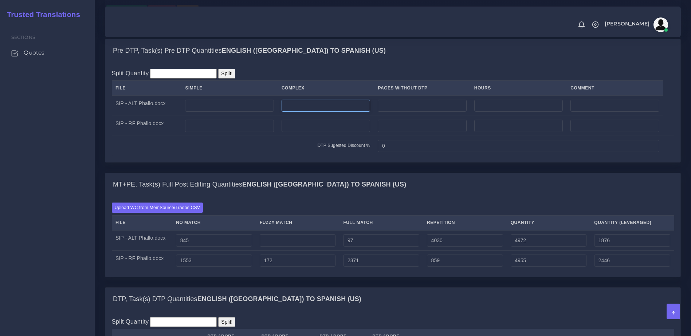
click at [327, 112] on input "number" at bounding box center [325, 106] width 88 height 12
click at [329, 132] on input "number" at bounding box center [325, 126] width 88 height 12
type input "8"
click at [264, 132] on input "number" at bounding box center [229, 126] width 88 height 12
type input "10"
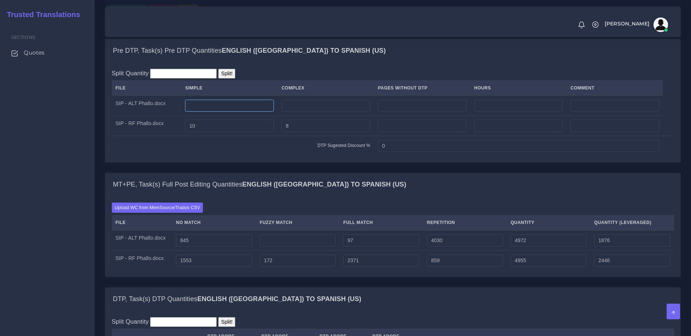
click at [222, 112] on input "number" at bounding box center [229, 106] width 88 height 12
click at [309, 116] on td at bounding box center [325, 105] width 96 height 20
click at [314, 112] on input "number" at bounding box center [325, 106] width 88 height 12
type input "8"
click at [208, 112] on input "number" at bounding box center [229, 106] width 88 height 12
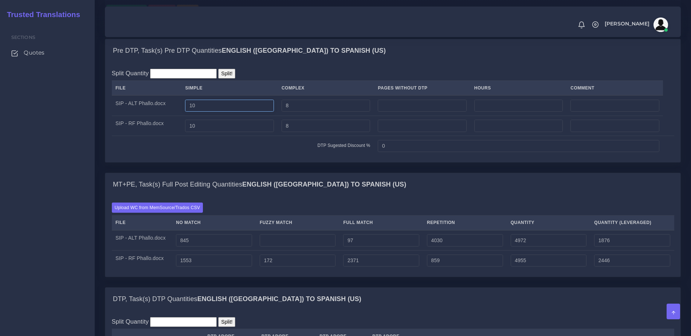
type input "10"
click at [201, 156] on td "DTP Sugested Discount %" at bounding box center [243, 146] width 262 height 20
click at [442, 197] on div "MT+PE, Task(s) Full Post Editing Quantities English ([GEOGRAPHIC_DATA]) TO Span…" at bounding box center [392, 184] width 575 height 23
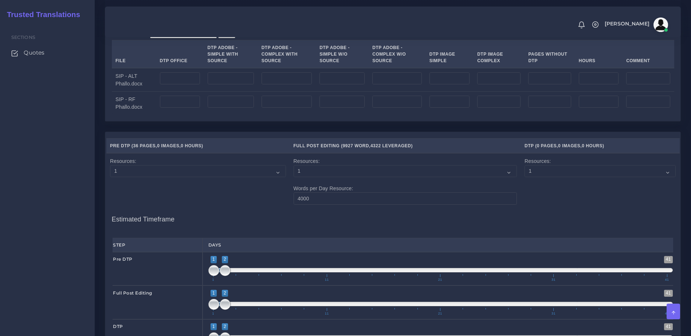
scroll to position [812, 0]
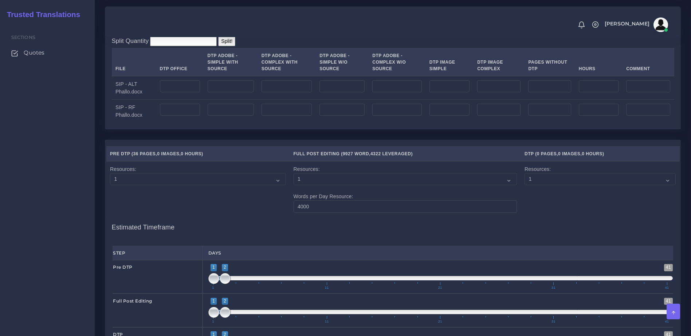
click at [183, 100] on td at bounding box center [180, 88] width 48 height 24
click at [183, 93] on input "number" at bounding box center [180, 86] width 40 height 12
type input "18"
click at [183, 116] on input "number" at bounding box center [180, 110] width 40 height 12
type input "18"
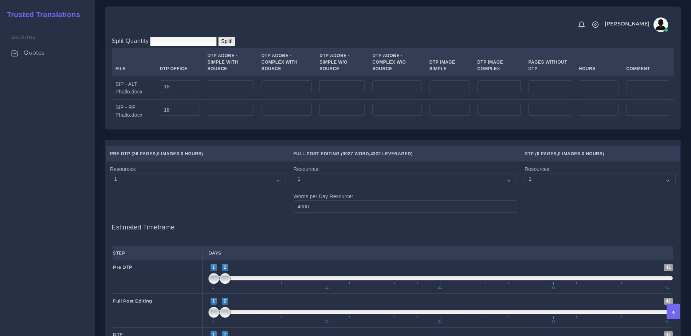
click at [237, 217] on td "Resources: 1 2 3 4 5 6 7 8 9 10" at bounding box center [197, 188] width 183 height 55
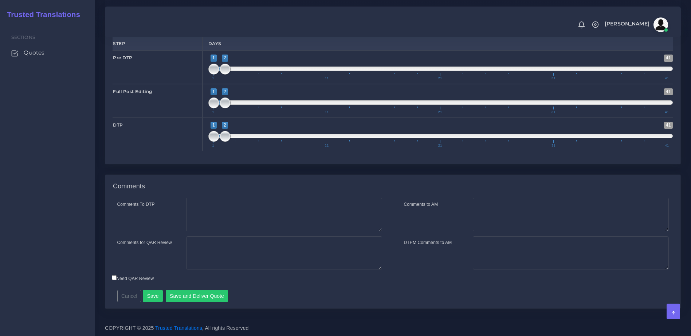
scroll to position [1022, 0]
type input "1;1"
drag, startPoint x: 224, startPoint y: 101, endPoint x: 214, endPoint y: 102, distance: 10.2
click at [214, 75] on span at bounding box center [213, 69] width 11 height 11
click at [225, 108] on span at bounding box center [225, 103] width 11 height 11
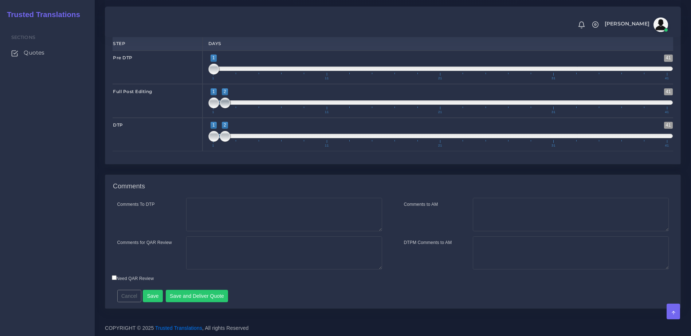
type input "1;3"
drag, startPoint x: 228, startPoint y: 129, endPoint x: 237, endPoint y: 129, distance: 9.8
click at [237, 108] on span at bounding box center [236, 103] width 11 height 11
drag, startPoint x: 223, startPoint y: 166, endPoint x: 242, endPoint y: 167, distance: 19.7
click at [242, 142] on span at bounding box center [247, 136] width 11 height 11
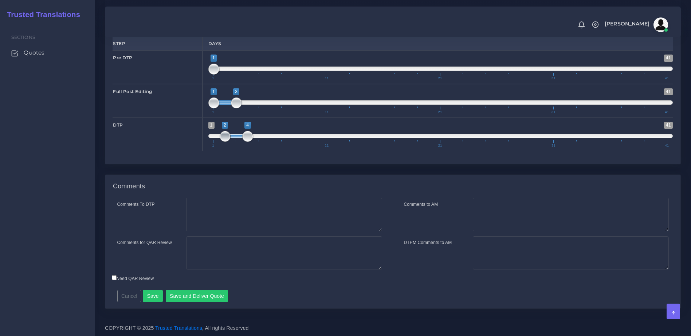
type input "3;4"
drag, startPoint x: 214, startPoint y: 166, endPoint x: 235, endPoint y: 168, distance: 21.2
click at [235, 142] on span at bounding box center [236, 136] width 11 height 11
click at [523, 232] on textarea "Comments to AM" at bounding box center [571, 214] width 196 height 33
click at [551, 232] on textarea "Hi [PERSON_NAME]. This quote covers the preparation," at bounding box center [571, 214] width 196 height 33
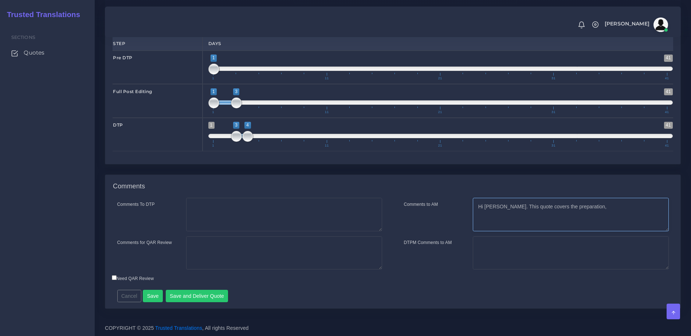
click at [550, 232] on textarea "Hi [PERSON_NAME]. This quote covers the preparation," at bounding box center [571, 214] width 196 height 33
click at [580, 232] on textarea "Hi [PERSON_NAME]. This quote covers the preparation," at bounding box center [571, 214] width 196 height 33
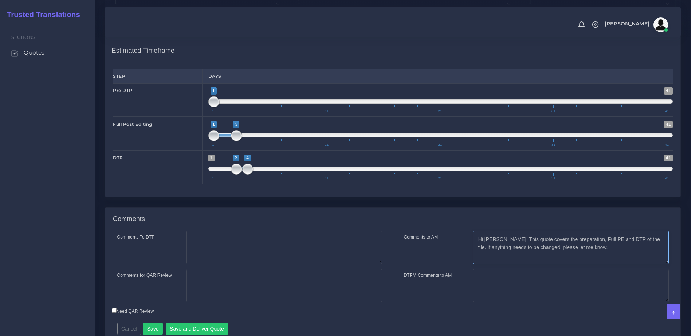
scroll to position [1050, 0]
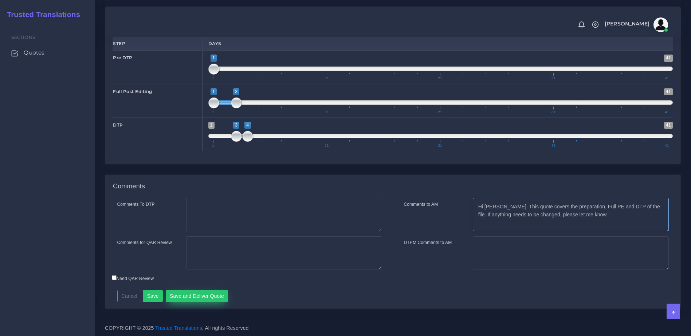
type textarea "Hi [PERSON_NAME]. This quote covers the preparation, Full PE and DTP of the fil…"
click at [198, 291] on button "Save and Deliver Quote" at bounding box center [197, 296] width 63 height 12
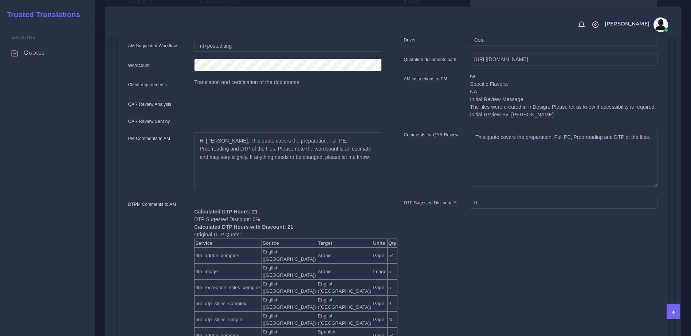
scroll to position [201, 0]
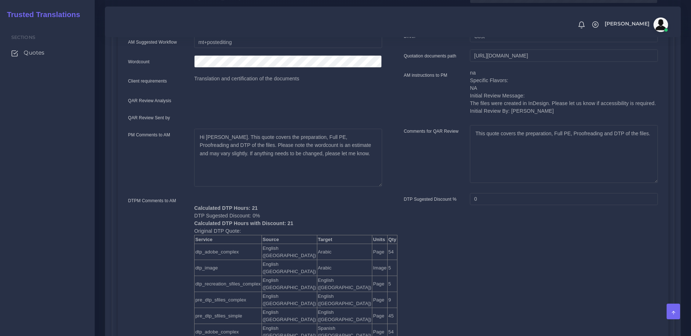
click at [42, 63] on ul "Sections Quotes" at bounding box center [47, 44] width 95 height 42
click at [39, 51] on span "Quotes" at bounding box center [35, 53] width 21 height 8
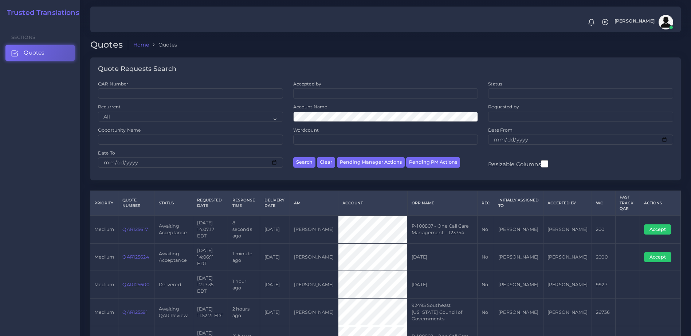
click at [406, 202] on th "Account" at bounding box center [372, 203] width 69 height 25
click at [141, 227] on link "QAR125617" at bounding box center [134, 229] width 25 height 5
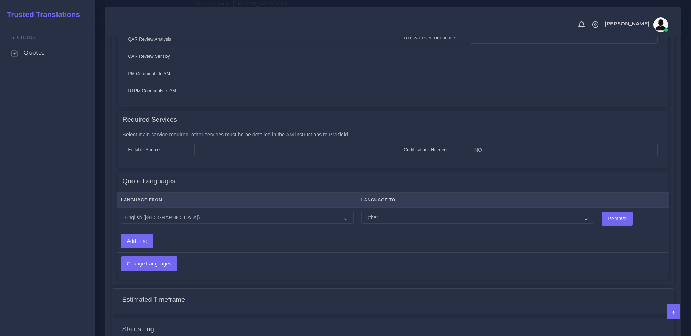
scroll to position [293, 0]
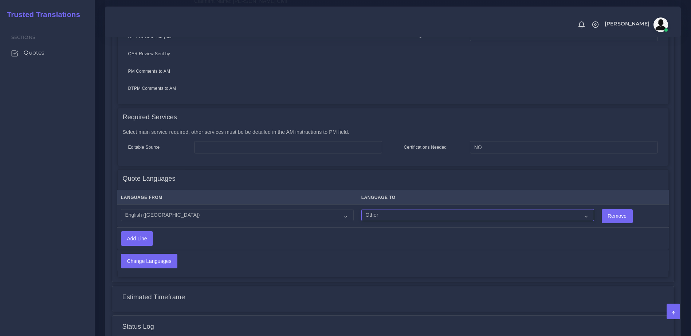
click at [366, 210] on select "Acoli Afar Afrikaans Akan Akateko [DEMOGRAPHIC_DATA] American Sign Language (AS…" at bounding box center [477, 215] width 233 height 12
select select "53"
click at [361, 209] on select "Acoli Afar Afrikaans Akan Akateko [DEMOGRAPHIC_DATA] American Sign Language (AS…" at bounding box center [477, 215] width 233 height 12
click at [157, 254] on input "Change Languages" at bounding box center [149, 261] width 56 height 14
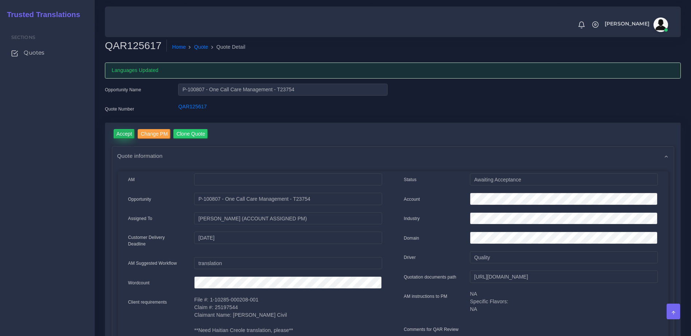
click at [130, 136] on input "Accept" at bounding box center [124, 134] width 21 height 10
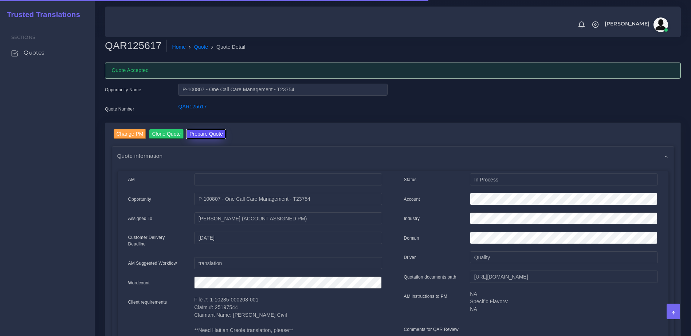
click at [201, 133] on button "Prepare Quote" at bounding box center [205, 134] width 39 height 10
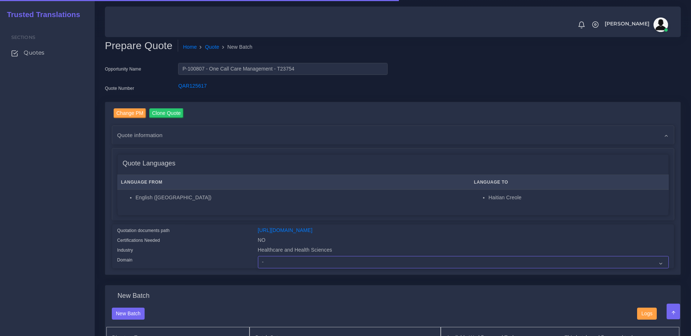
click at [276, 269] on select "- Advertising and Media Agriculture, Forestry and Fishing Architecture, Buildin…" at bounding box center [463, 262] width 411 height 12
select select "Healthcare and Health Sciences"
click at [258, 262] on select "- Advertising and Media Agriculture, Forestry and Fishing Architecture, Buildin…" at bounding box center [463, 262] width 411 height 12
click at [223, 221] on div "Change PM Clone Quote Quote information AM" at bounding box center [393, 188] width 562 height 160
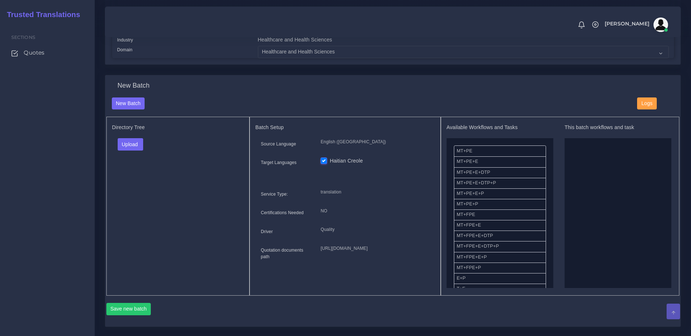
scroll to position [216, 0]
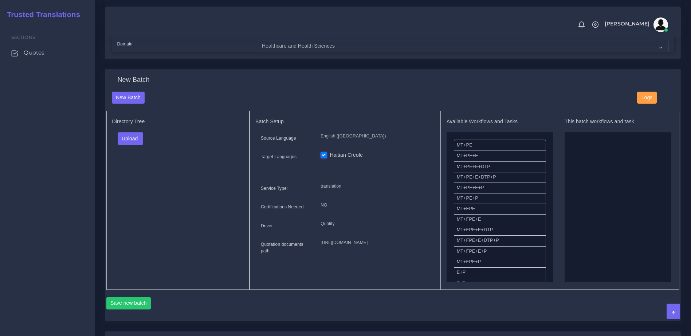
click at [135, 150] on div "Upload Folder Files un/check all" at bounding box center [178, 141] width 132 height 17
click at [134, 145] on button "Upload" at bounding box center [131, 139] width 26 height 12
click at [134, 171] on label "Files" at bounding box center [143, 166] width 50 height 9
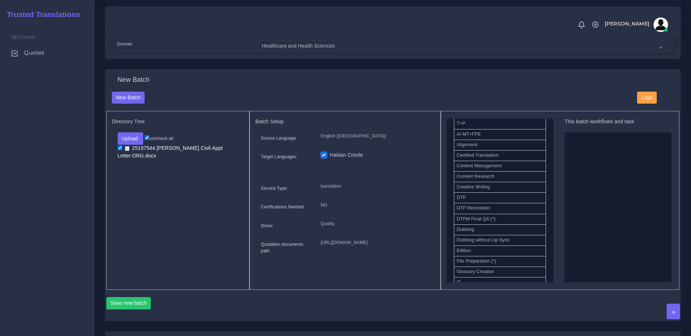
scroll to position [206, 0]
drag, startPoint x: 468, startPoint y: 212, endPoint x: 605, endPoint y: 201, distance: 138.1
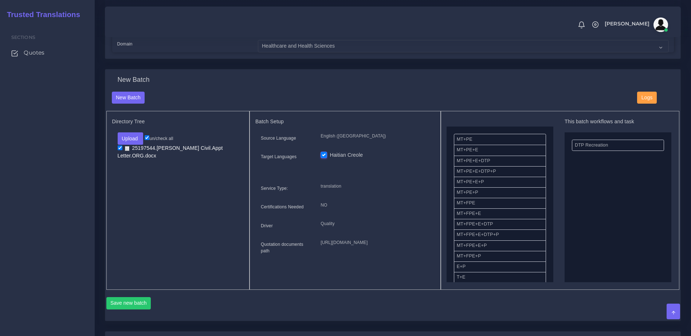
scroll to position [84, 0]
drag, startPoint x: 481, startPoint y: 225, endPoint x: 592, endPoint y: 198, distance: 114.4
drag, startPoint x: 690, startPoint y: 155, endPoint x: 689, endPoint y: 193, distance: 37.2
click at [689, 193] on div "Prepare Quote Home Quote New Batch Opportunity Name P-100807 - One Call Care Ma…" at bounding box center [393, 131] width 596 height 694
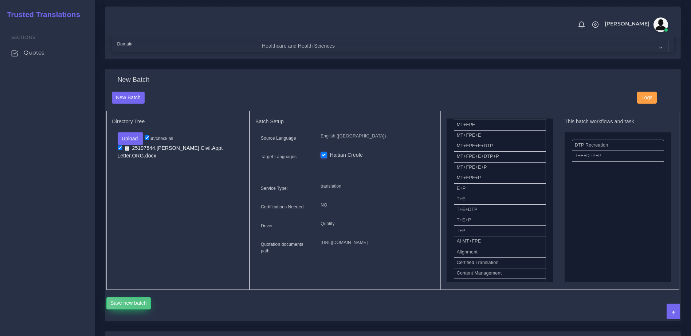
click at [139, 310] on button "Save new batch" at bounding box center [128, 303] width 45 height 12
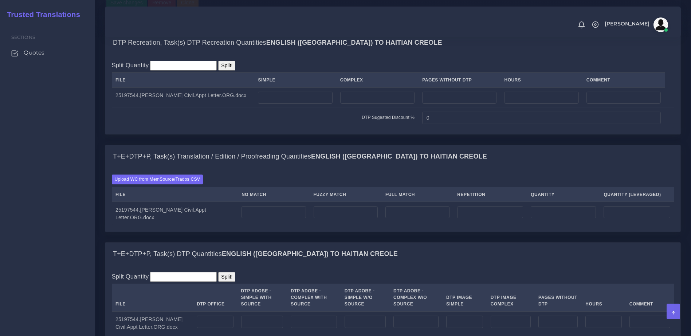
scroll to position [568, 0]
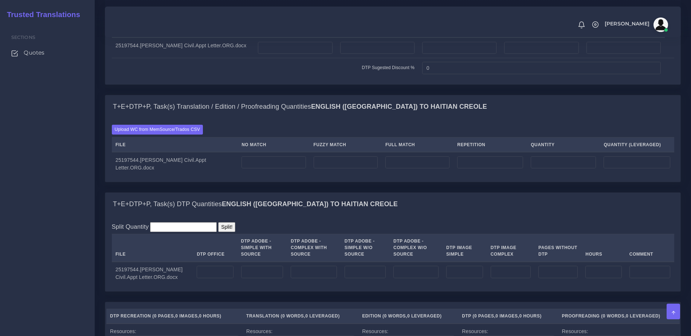
click at [189, 151] on div "Upload WC from MemSource/Trados CSV File No Match Fuzzy Match Full Match Repeti…" at bounding box center [392, 149] width 575 height 63
click at [185, 135] on label "Upload WC from MemSource/Trados CSV" at bounding box center [157, 130] width 91 height 10
click at [0, 0] on input "Upload WC from MemSource/Trados CSV" at bounding box center [0, 0] width 0 height 0
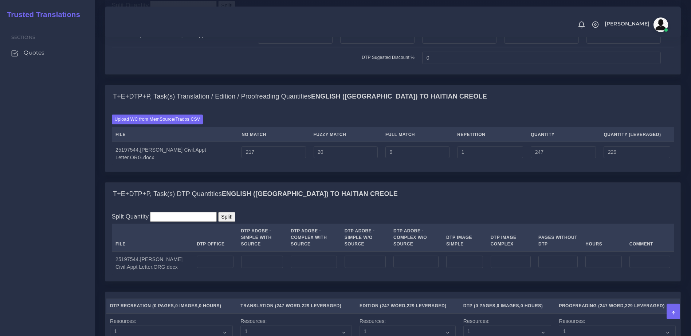
scroll to position [600, 0]
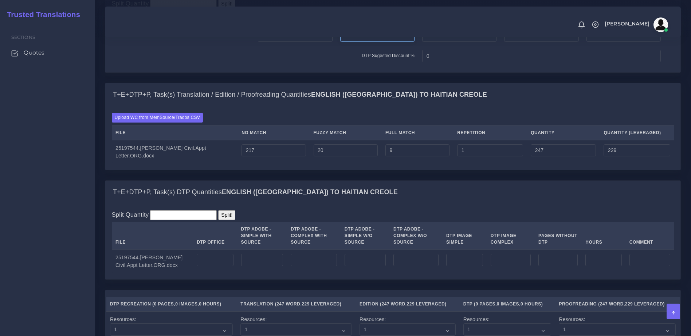
click at [344, 42] on input "number" at bounding box center [377, 36] width 74 height 12
type input "1"
click at [206, 267] on input "number" at bounding box center [215, 260] width 36 height 12
type input "1"
click at [338, 241] on div "Split Quantity Split! File DTP Office DTP Adobe - Simple With Source DTP Adobe …" at bounding box center [393, 241] width 562 height 63
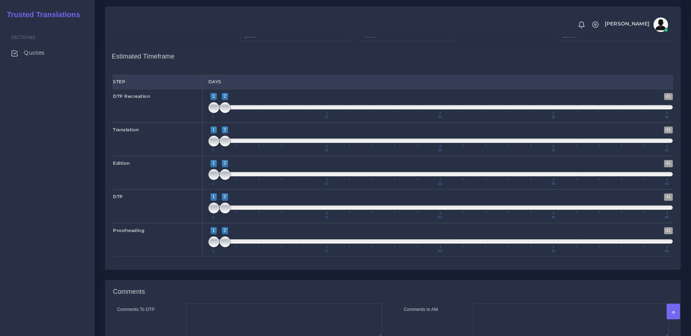
scroll to position [1053, 0]
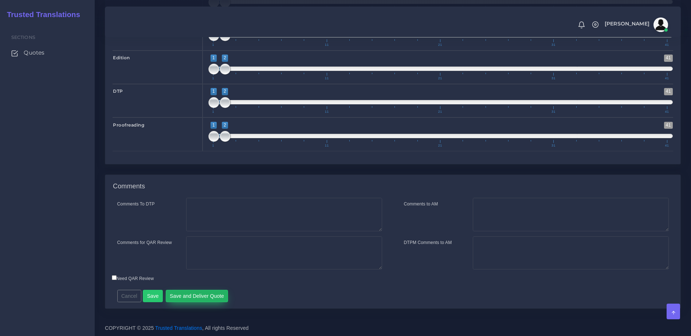
click at [220, 295] on button "Save and Deliver Quote" at bounding box center [197, 296] width 63 height 12
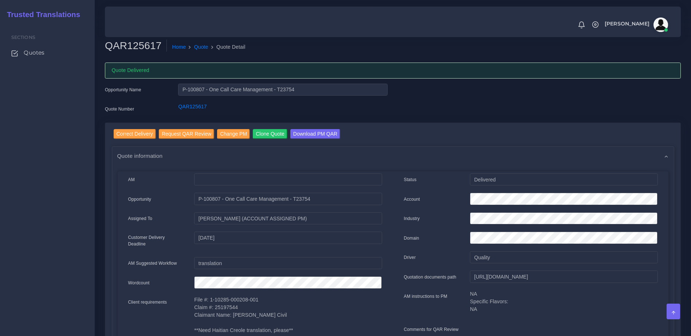
click at [88, 180] on div "Sections Quotes" at bounding box center [47, 180] width 95 height 314
click at [56, 46] on link "Quotes" at bounding box center [47, 52] width 84 height 15
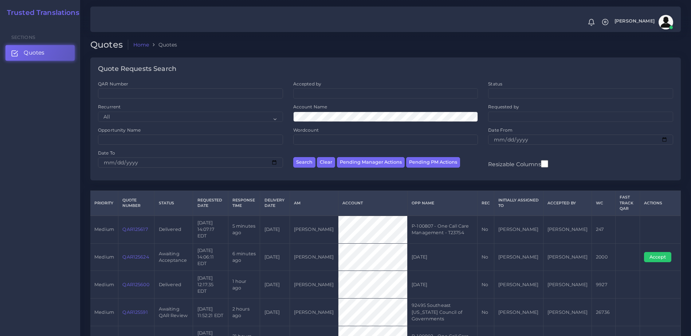
click at [137, 228] on link "QAR125617" at bounding box center [134, 229] width 25 height 5
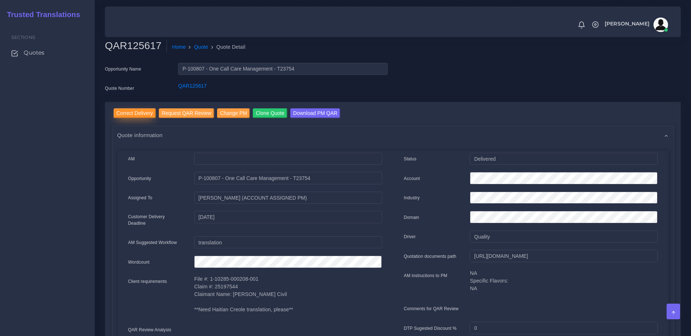
click at [135, 116] on input "Correct Delivery" at bounding box center [135, 113] width 42 height 10
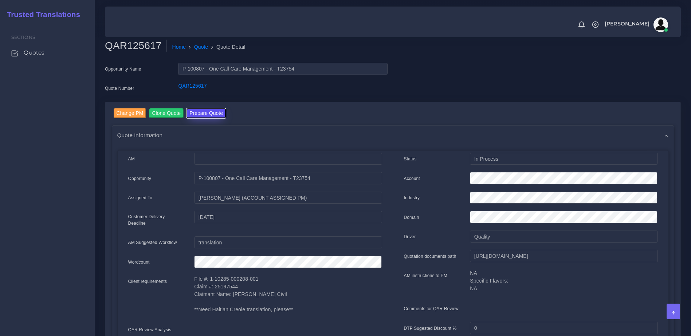
click at [208, 117] on button "Prepare Quote" at bounding box center [205, 113] width 39 height 10
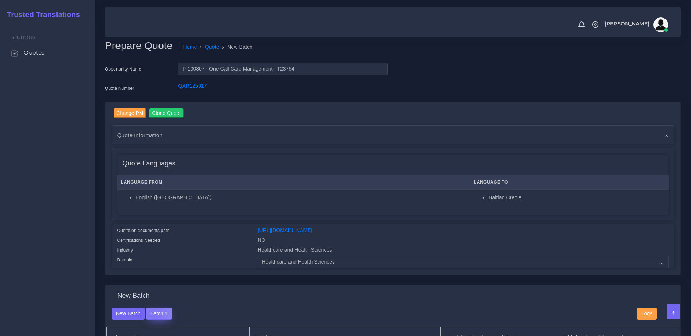
click at [153, 320] on button "Batch 1" at bounding box center [158, 314] width 25 height 12
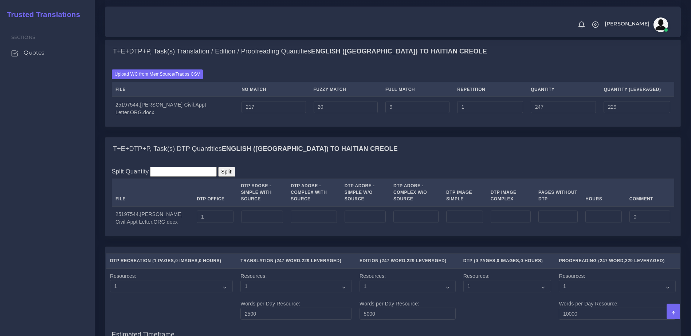
scroll to position [629, 0]
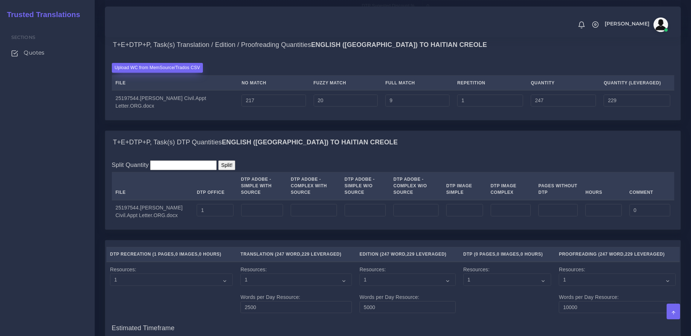
click at [172, 73] on label "Upload WC from MemSource/Trados CSV" at bounding box center [157, 68] width 91 height 10
click at [0, 0] on input "Upload WC from MemSource/Trados CSV" at bounding box center [0, 0] width 0 height 0
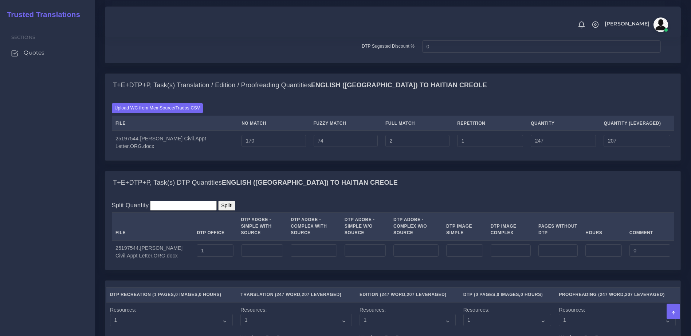
scroll to position [634, 0]
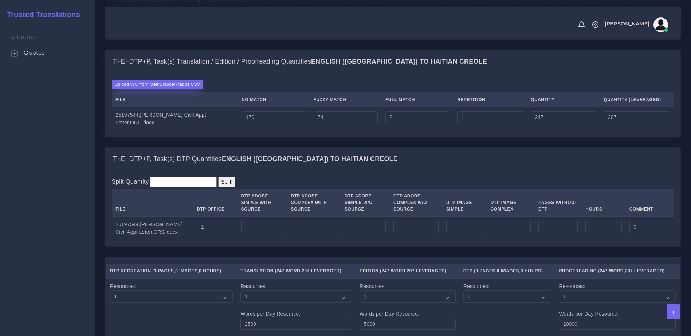
click at [140, 90] on label "Upload WC from MemSource/Trados CSV" at bounding box center [157, 85] width 91 height 10
click at [0, 0] on input "Upload WC from MemSource/Trados CSV" at bounding box center [0, 0] width 0 height 0
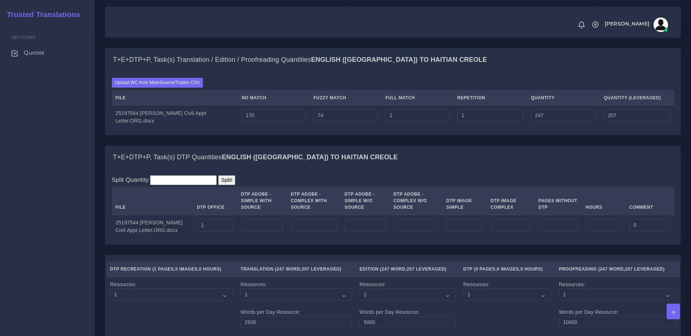
scroll to position [1053, 0]
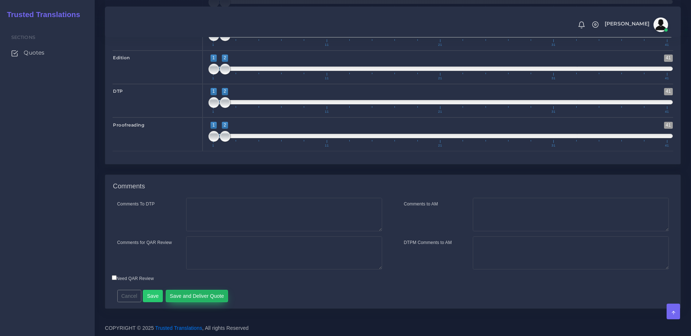
click at [206, 297] on button "Save and Deliver Quote" at bounding box center [197, 296] width 63 height 12
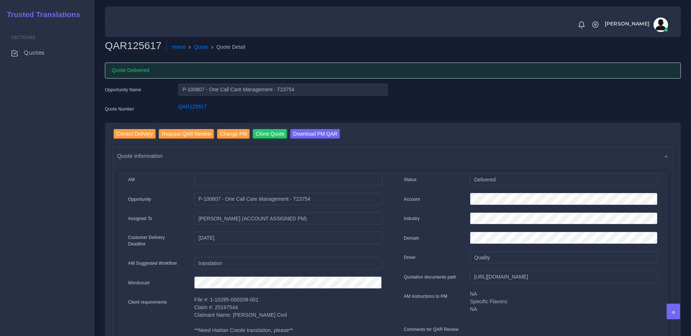
click at [624, 163] on div "Quote information" at bounding box center [392, 156] width 561 height 19
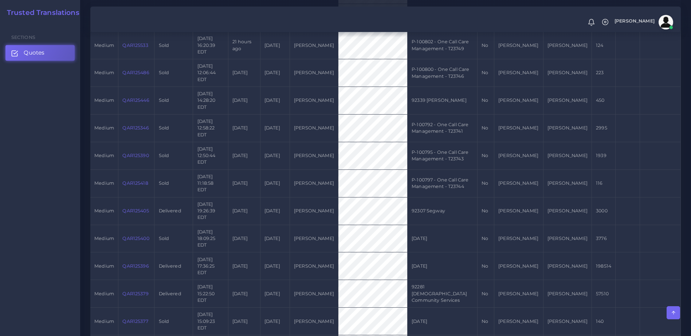
scroll to position [320, 0]
click at [138, 266] on link "QAR125379" at bounding box center [135, 268] width 26 height 5
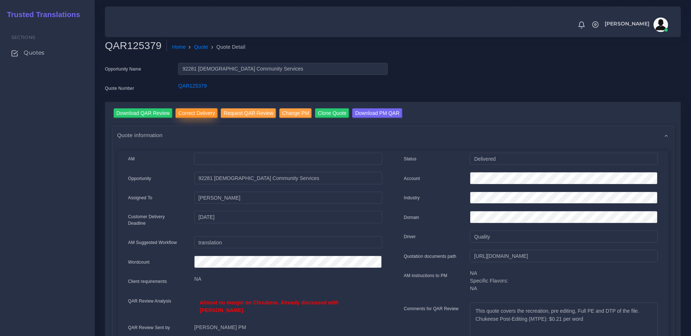
click at [196, 113] on input "Correct Delivery" at bounding box center [196, 113] width 42 height 10
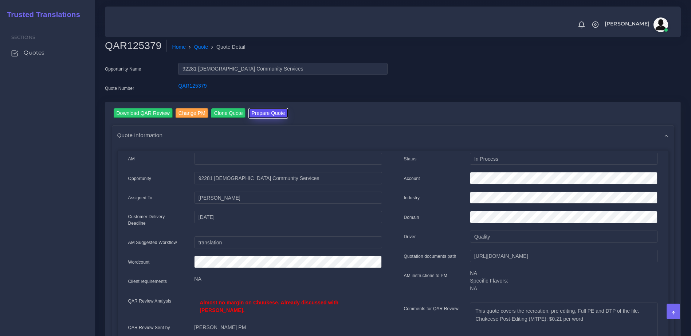
click at [266, 114] on button "Prepare Quote" at bounding box center [268, 113] width 39 height 10
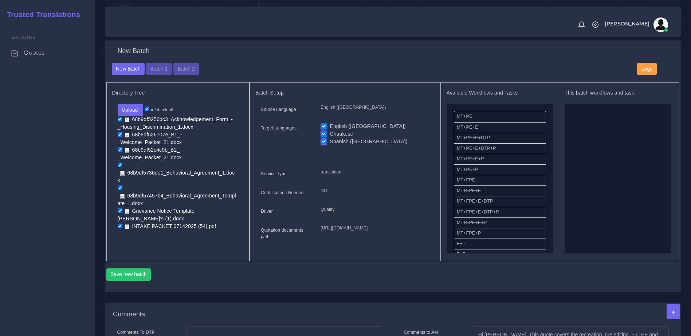
scroll to position [251, 0]
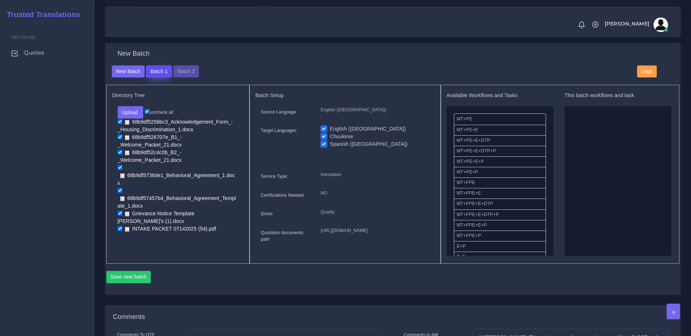
click at [152, 78] on button "Batch 1" at bounding box center [158, 72] width 25 height 12
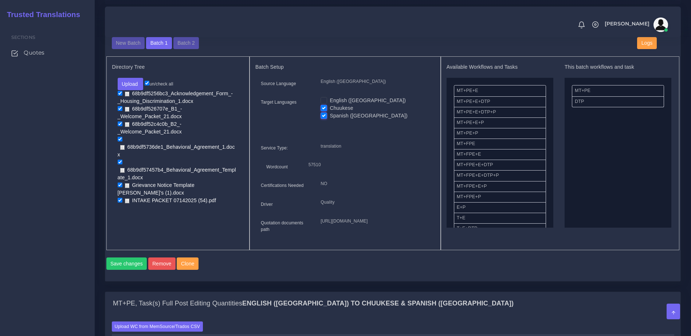
scroll to position [270, 0]
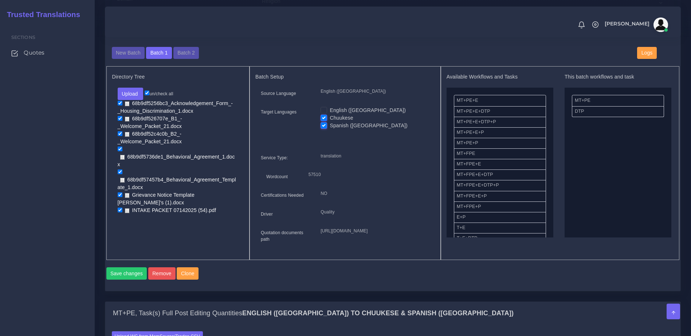
click at [329, 122] on label "Chuukese" at bounding box center [340, 118] width 23 height 8
click at [325, 121] on input "Chuukese" at bounding box center [323, 117] width 7 height 7
checkbox input "false"
click at [126, 280] on button "Save changes" at bounding box center [126, 274] width 41 height 12
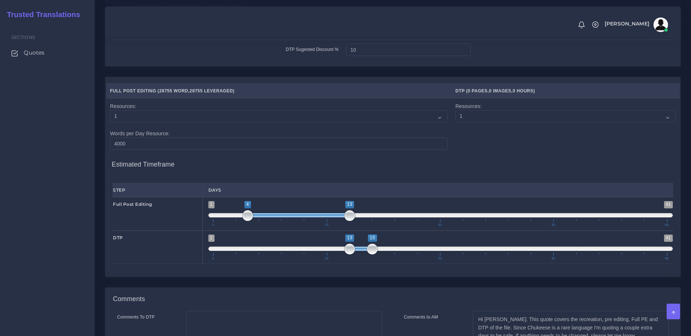
scroll to position [996, 0]
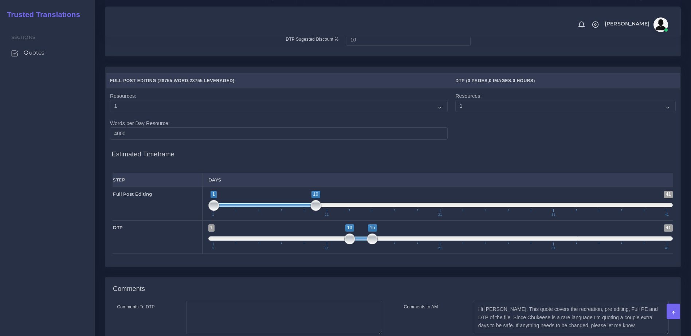
drag, startPoint x: 302, startPoint y: 235, endPoint x: 252, endPoint y: 236, distance: 49.9
click at [252, 208] on span at bounding box center [265, 205] width 102 height 4
drag, startPoint x: 313, startPoint y: 236, endPoint x: 299, endPoint y: 236, distance: 13.8
click at [299, 211] on span at bounding box center [304, 205] width 11 height 11
type input "3;11"
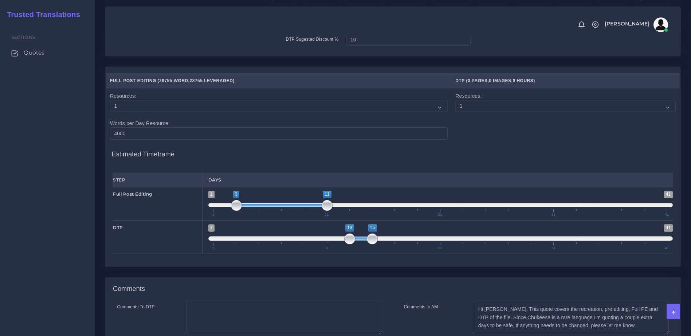
drag, startPoint x: 280, startPoint y: 236, endPoint x: 300, endPoint y: 236, distance: 20.0
click at [300, 208] on span at bounding box center [281, 205] width 91 height 4
drag, startPoint x: 359, startPoint y: 269, endPoint x: 339, endPoint y: 268, distance: 19.3
click at [339, 241] on span at bounding box center [338, 239] width 23 height 4
type input "11;13"
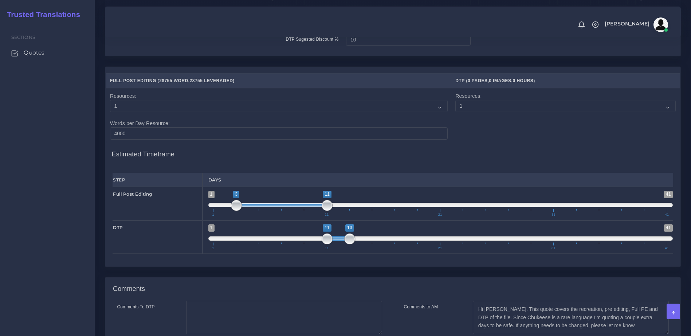
click at [339, 250] on span "1 41 11 13 11 — 13 1 11 21 31 41" at bounding box center [440, 237] width 465 height 25
click at [343, 254] on div "1 41 11 13 11 — 13 1 11 21 31 41 11;13" at bounding box center [440, 237] width 476 height 33
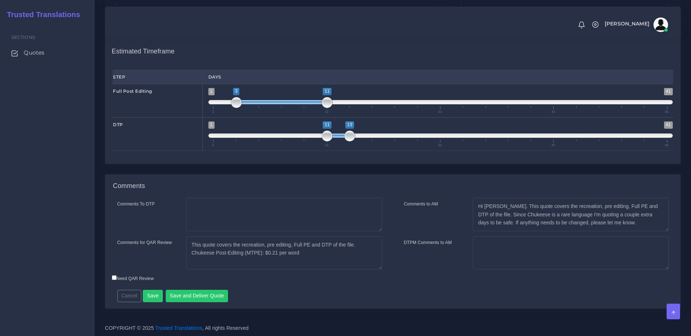
scroll to position [1128, 0]
click at [153, 295] on button "Save" at bounding box center [153, 296] width 20 height 12
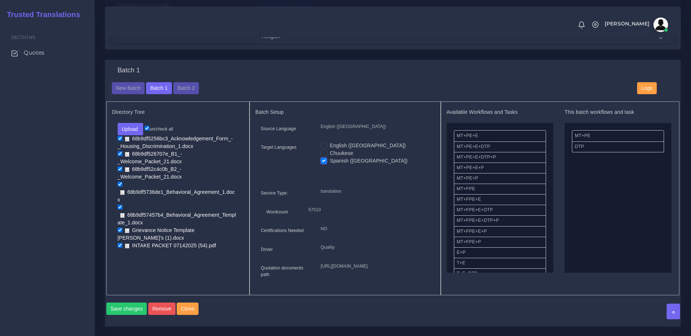
scroll to position [254, 0]
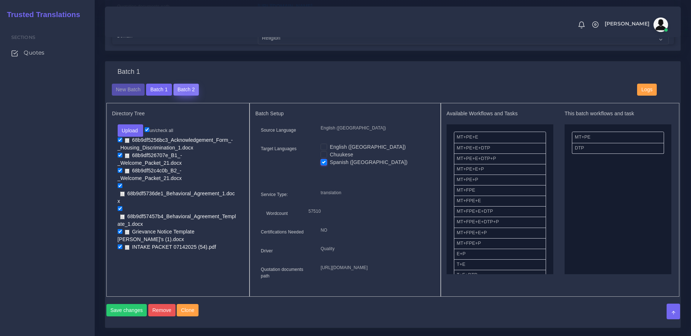
click at [185, 96] on button "Batch 2" at bounding box center [185, 90] width 25 height 12
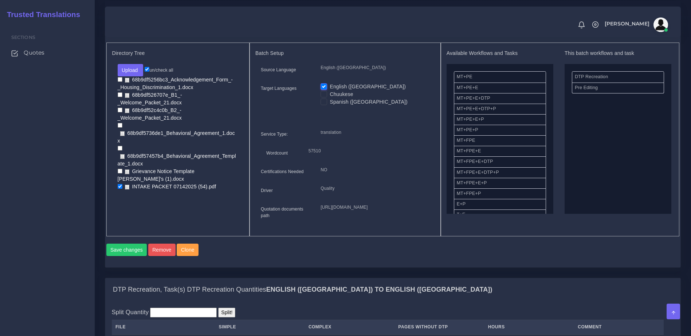
scroll to position [289, 0]
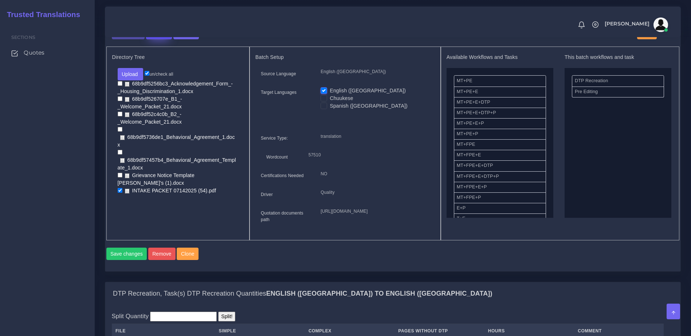
click at [161, 40] on button "Batch 1" at bounding box center [158, 33] width 25 height 12
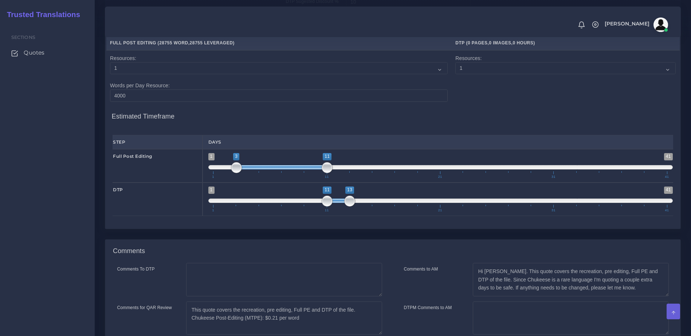
scroll to position [1030, 0]
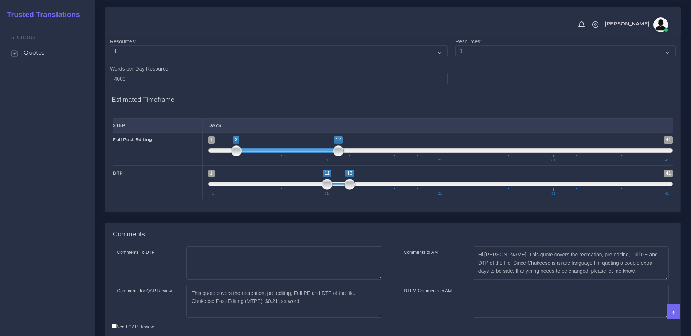
type input "4;12"
drag, startPoint x: 259, startPoint y: 180, endPoint x: 272, endPoint y: 180, distance: 12.7
click at [272, 153] on span at bounding box center [293, 151] width 91 height 4
type input "12;14"
drag, startPoint x: 337, startPoint y: 212, endPoint x: 344, endPoint y: 211, distance: 7.0
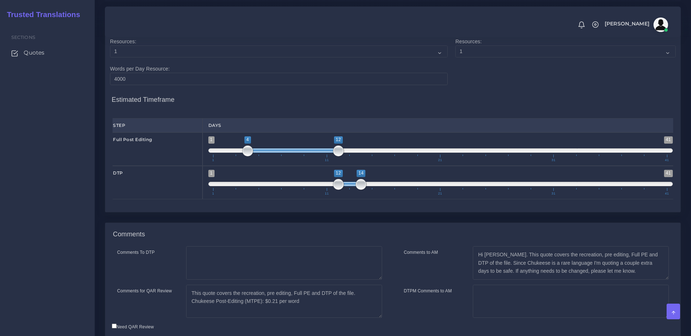
click at [344, 186] on span at bounding box center [349, 184] width 23 height 4
type input "4;12"
click at [289, 162] on span "1 41 4 12 4 — 12 1 11 21 31 41" at bounding box center [440, 149] width 465 height 25
click at [583, 280] on textarea "Hi Daniel. This quote covers the recreation, pre editing, Full PE and DTP of th…" at bounding box center [571, 262] width 196 height 33
drag, startPoint x: 477, startPoint y: 292, endPoint x: 650, endPoint y: 291, distance: 172.9
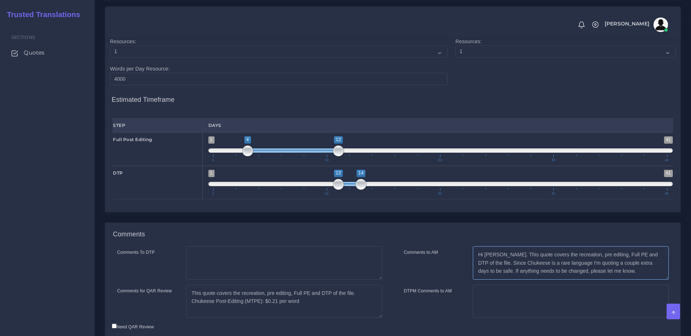
click at [650, 280] on textarea "Hi Daniel. This quote covers the recreation, pre editing, Full PE and DTP of th…" at bounding box center [571, 262] width 196 height 33
click at [475, 280] on textarea "Hi Daniel. This quote covers the recreation, pre editing, Full PE and DTP of th…" at bounding box center [571, 262] width 196 height 33
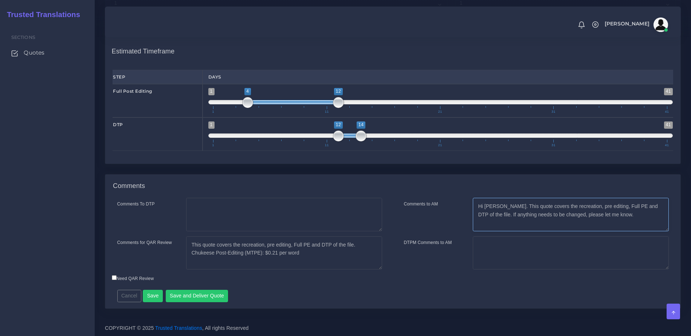
type textarea "Hi Daniel. This quote covers the recreation, pre editing, Full PE and DTP of th…"
click at [287, 254] on textarea "This quote covers the recreation, pre editing, Full PE and DTP of the file. Chu…" at bounding box center [284, 253] width 196 height 33
drag, startPoint x: 354, startPoint y: 246, endPoint x: 359, endPoint y: 253, distance: 8.6
click at [359, 253] on textarea "This quote covers the recreation, pre editing, Full PE and DTP of the file. Chu…" at bounding box center [284, 253] width 196 height 33
type textarea "This quote covers the recreation, pre editing, Full PE and DTP of the file. (up…"
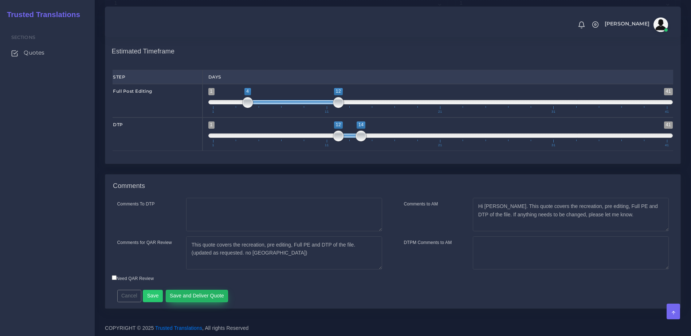
click at [202, 297] on button "Save and Deliver Quote" at bounding box center [197, 296] width 63 height 12
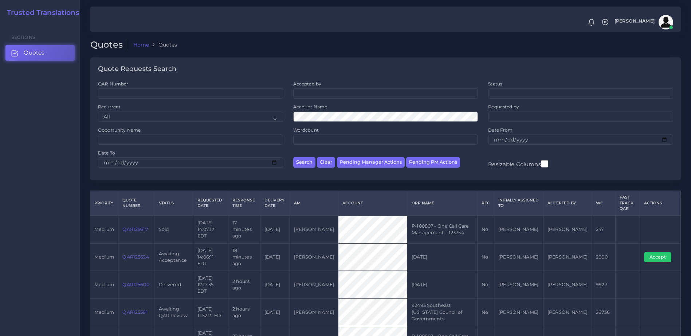
click at [138, 254] on link "QAR125624" at bounding box center [135, 256] width 26 height 5
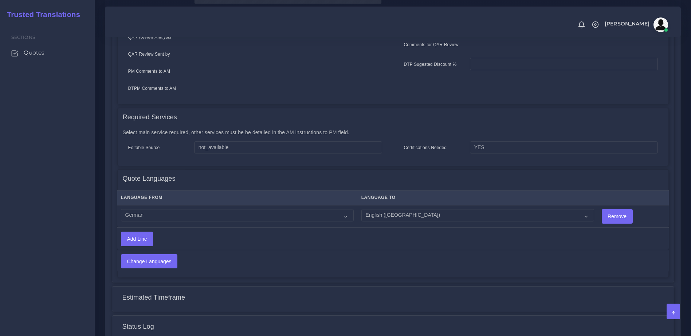
scroll to position [360, 0]
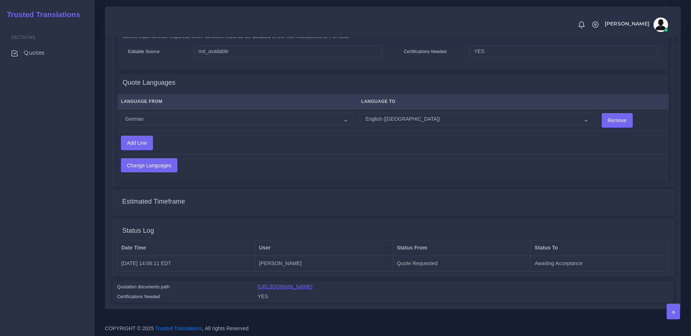
click at [312, 288] on link "[URL][DOMAIN_NAME]" at bounding box center [285, 287] width 55 height 6
click at [156, 113] on select "Acoli Afar Afrikaans Akan Akateko [DEMOGRAPHIC_DATA] American Sign Language (AS…" at bounding box center [237, 119] width 233 height 12
select select "40187"
click at [121, 113] on select "Acoli Afar Afrikaans Akan Akateko Albanian American Sign Language (ASL) Amharic…" at bounding box center [237, 119] width 233 height 12
click at [159, 159] on input "Change Languages" at bounding box center [149, 166] width 56 height 14
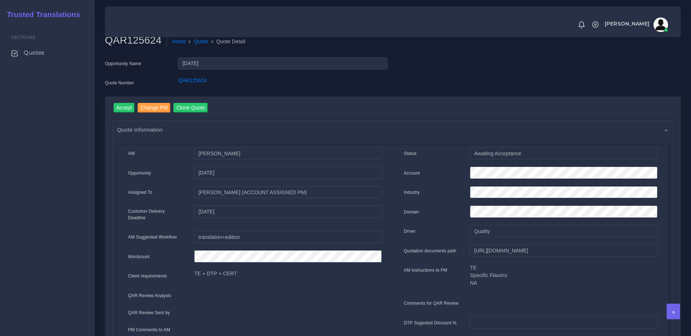
scroll to position [0, 0]
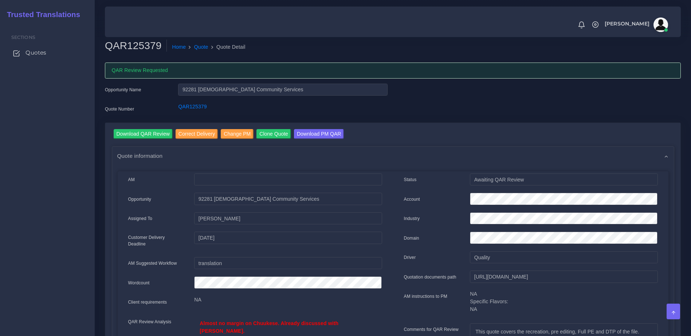
click at [40, 52] on span "Quotes" at bounding box center [35, 53] width 21 height 8
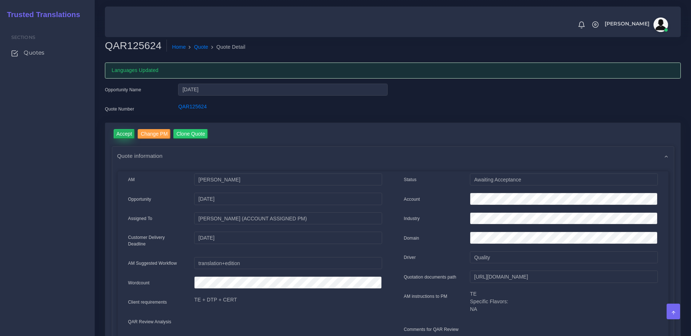
click at [122, 137] on input "Accept" at bounding box center [124, 134] width 21 height 10
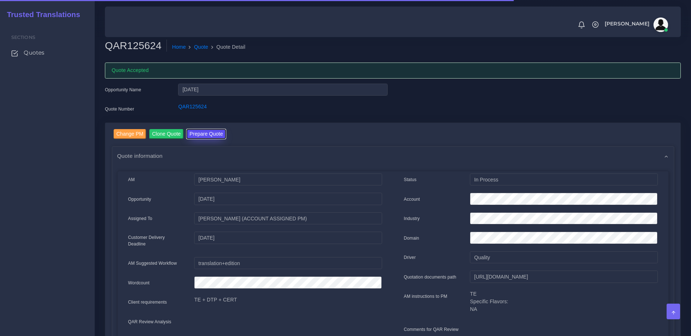
click at [210, 135] on button "Prepare Quote" at bounding box center [205, 134] width 39 height 10
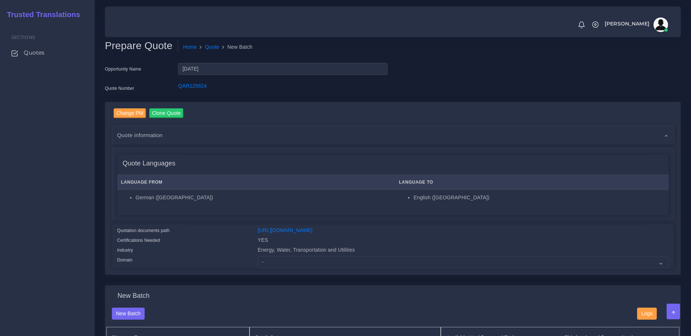
click at [288, 275] on div "Change PM Clone Quote Quote information AM [PERSON_NAME] Opportunity Status" at bounding box center [392, 188] width 575 height 173
click at [288, 269] on select "- Advertising and Media Agriculture, Forestry and Fishing Architecture, Buildin…" at bounding box center [463, 262] width 411 height 12
select select "Energy, Water, Transportation and Utilities"
click at [258, 262] on select "- Advertising and Media Agriculture, Forestry and Fishing Architecture, Buildin…" at bounding box center [463, 262] width 411 height 12
click at [205, 218] on div "Quote Languages Language From Language To German ([GEOGRAPHIC_DATA]) English ([…" at bounding box center [392, 185] width 561 height 72
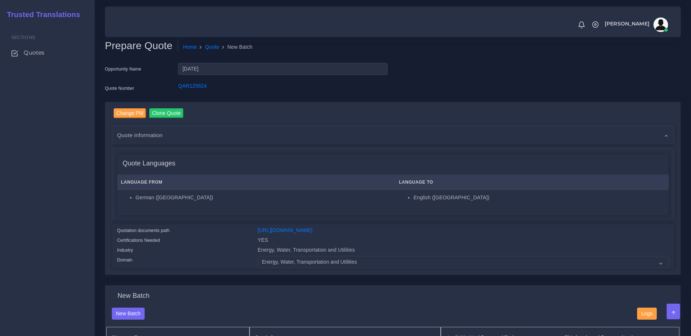
drag, startPoint x: 667, startPoint y: 91, endPoint x: 679, endPoint y: 143, distance: 53.7
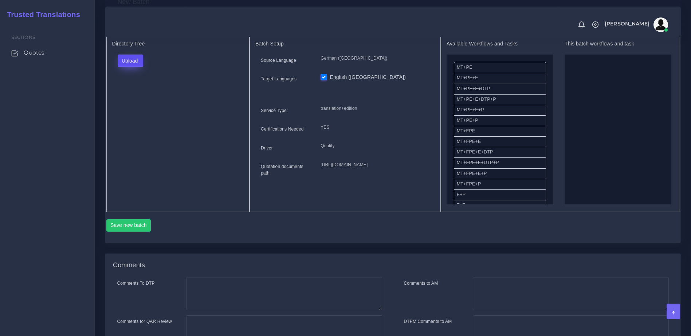
click at [137, 62] on button "Upload" at bounding box center [131, 61] width 26 height 12
click at [143, 93] on label "Files" at bounding box center [143, 88] width 50 height 9
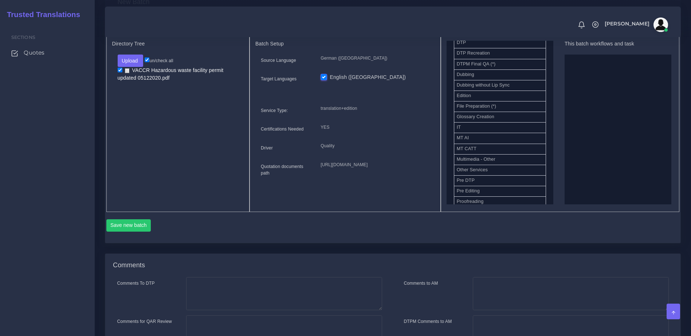
scroll to position [277, 0]
drag, startPoint x: 469, startPoint y: 62, endPoint x: 617, endPoint y: 108, distance: 155.2
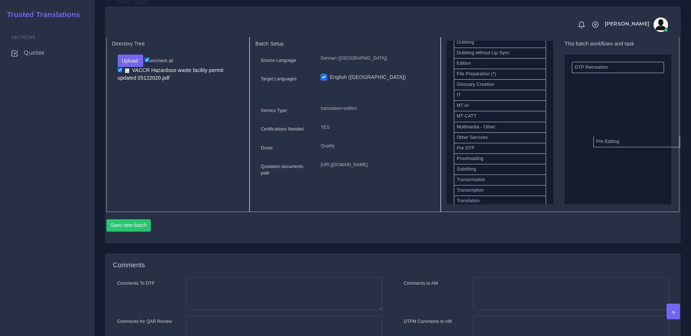
drag, startPoint x: 482, startPoint y: 165, endPoint x: 613, endPoint y: 149, distance: 132.5
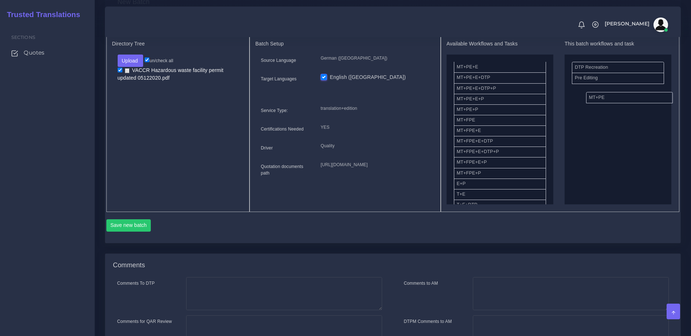
drag, startPoint x: 474, startPoint y: 74, endPoint x: 611, endPoint y: 104, distance: 140.0
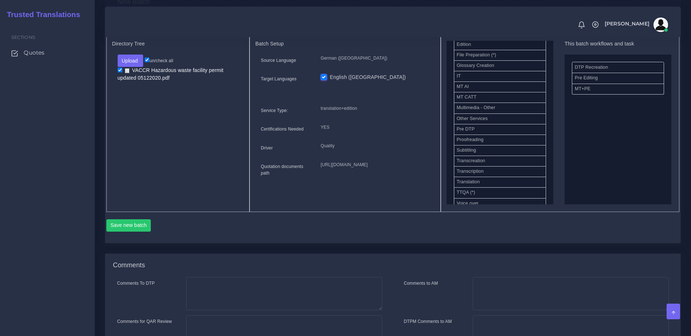
scroll to position [312, 0]
drag, startPoint x: 480, startPoint y: 145, endPoint x: 595, endPoint y: 135, distance: 115.5
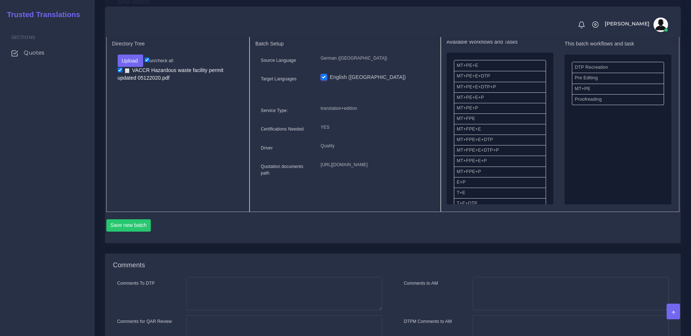
scroll to position [0, 0]
drag, startPoint x: 591, startPoint y: 106, endPoint x: 498, endPoint y: 115, distance: 94.0
drag, startPoint x: 587, startPoint y: 95, endPoint x: 479, endPoint y: 113, distance: 109.5
drag, startPoint x: 480, startPoint y: 201, endPoint x: 607, endPoint y: 120, distance: 150.9
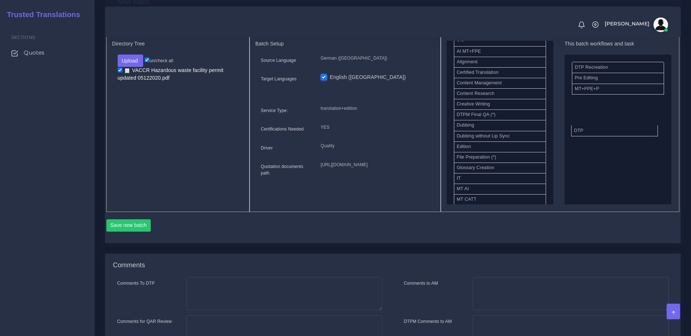
drag, startPoint x: 476, startPoint y: 119, endPoint x: 597, endPoint y: 135, distance: 121.9
click at [128, 232] on button "Save new batch" at bounding box center [128, 226] width 45 height 12
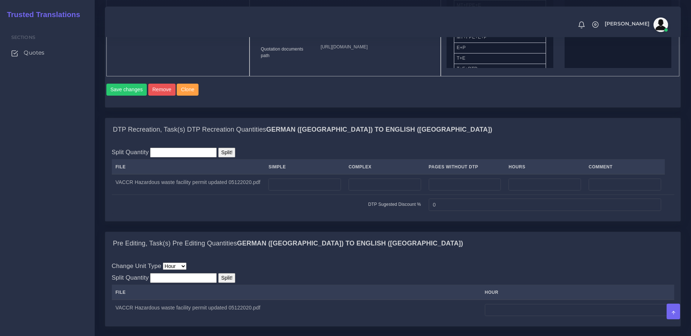
scroll to position [453, 0]
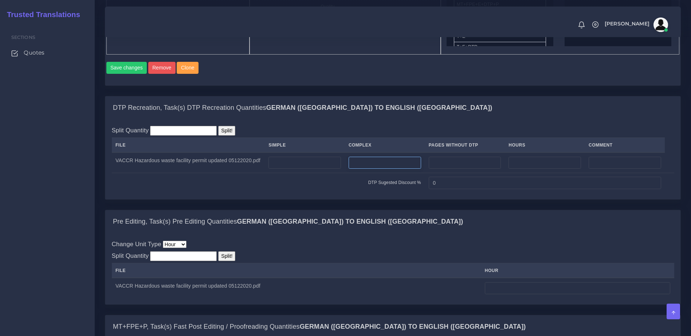
click at [387, 169] on input "number" at bounding box center [384, 163] width 72 height 12
type input "11"
click at [522, 295] on input "number" at bounding box center [577, 289] width 185 height 12
type input "2"
click at [532, 263] on div "Change Unit Type File Hour Image Minute Other Page Slide Word Split Quantity Sp…" at bounding box center [392, 268] width 575 height 71
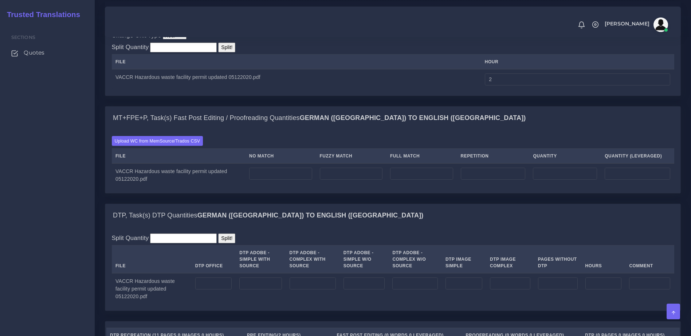
scroll to position [665, 0]
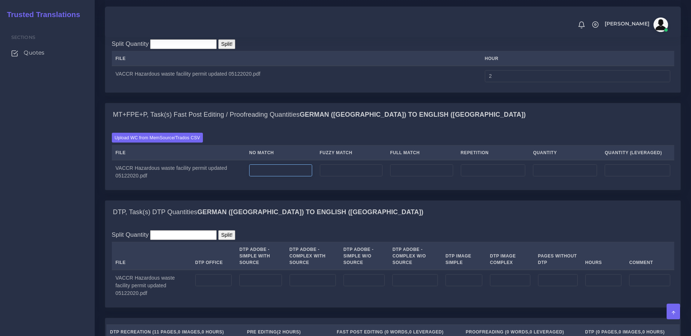
click at [277, 177] on input "number" at bounding box center [280, 171] width 63 height 12
click at [196, 183] on tr "VACCR Hazardous waste facility permit updated 05122020.pdf 0" at bounding box center [393, 171] width 562 height 23
type input "3900"
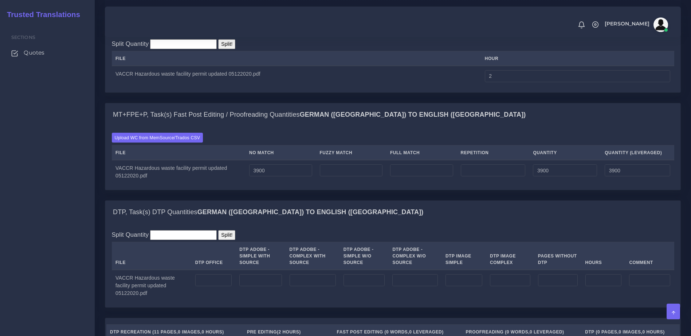
click at [370, 224] on div "DTP, Task(s) DTP Quantities German ([GEOGRAPHIC_DATA]) TO English ([GEOGRAPHIC_…" at bounding box center [392, 212] width 575 height 23
click at [221, 287] on input "number" at bounding box center [213, 281] width 37 height 12
type input "11"
click at [394, 224] on div "DTP, Task(s) DTP Quantities German ([GEOGRAPHIC_DATA]) TO English ([GEOGRAPHIC_…" at bounding box center [392, 212] width 575 height 23
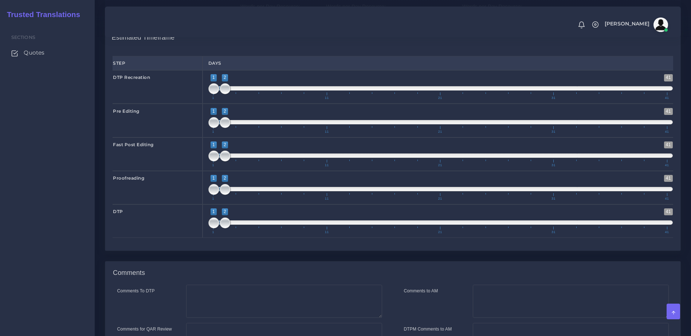
scroll to position [1050, 0]
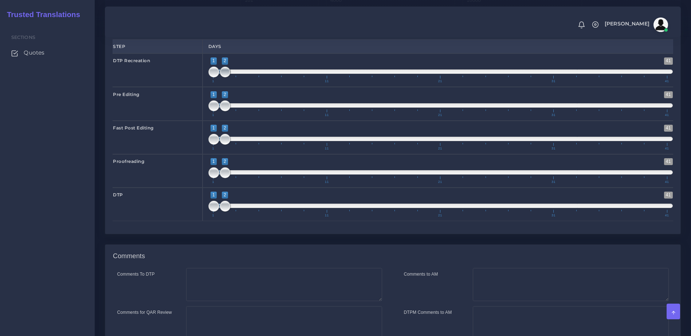
type input "1;1"
drag, startPoint x: 226, startPoint y: 92, endPoint x: 218, endPoint y: 92, distance: 8.0
click at [218, 78] on span at bounding box center [213, 72] width 11 height 11
type input "2;2"
drag, startPoint x: 210, startPoint y: 125, endPoint x: 218, endPoint y: 126, distance: 7.8
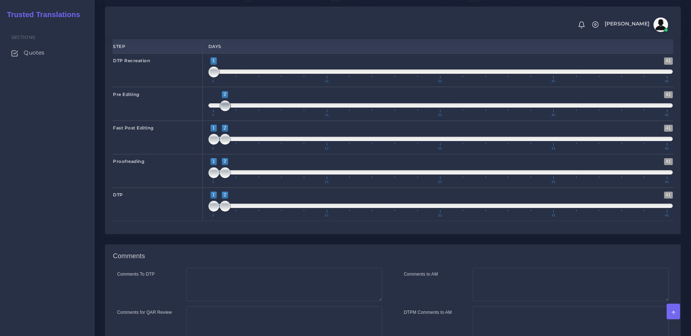
click at [218, 117] on span "1 41 2 2 2 — 2 1 11 21 31 41" at bounding box center [440, 103] width 465 height 25
drag, startPoint x: 222, startPoint y: 163, endPoint x: 232, endPoint y: 163, distance: 10.2
click at [232, 145] on span at bounding box center [236, 139] width 11 height 11
drag, startPoint x: 223, startPoint y: 161, endPoint x: 235, endPoint y: 161, distance: 12.0
click at [235, 141] on span at bounding box center [236, 139] width 23 height 4
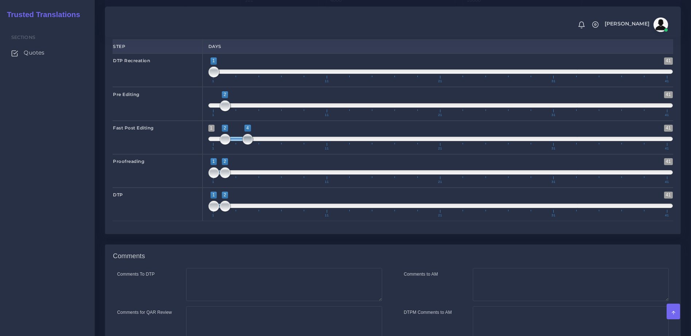
type input "2;3"
drag, startPoint x: 250, startPoint y: 162, endPoint x: 241, endPoint y: 163, distance: 9.1
click at [241, 150] on span "1 41 2 3 2 — 3 1 11 21 31 41" at bounding box center [440, 137] width 465 height 25
drag, startPoint x: 225, startPoint y: 193, endPoint x: 247, endPoint y: 194, distance: 22.2
click at [247, 178] on span at bounding box center [247, 172] width 11 height 11
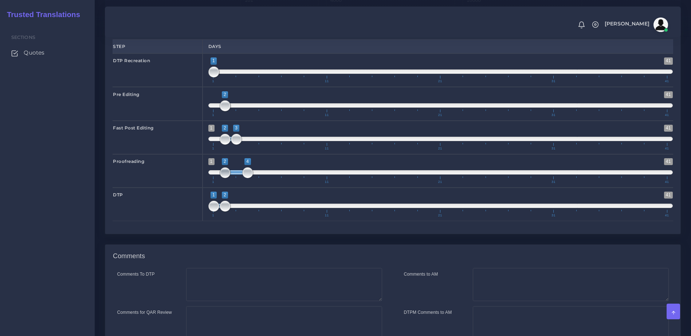
type input "3;4"
drag, startPoint x: 213, startPoint y: 194, endPoint x: 237, endPoint y: 191, distance: 24.2
click at [237, 178] on span at bounding box center [236, 172] width 11 height 11
drag, startPoint x: 224, startPoint y: 223, endPoint x: 260, endPoint y: 220, distance: 36.2
click at [260, 217] on span "1 41 1 5 1 — 5 1 11 21 31 41" at bounding box center [440, 204] width 465 height 25
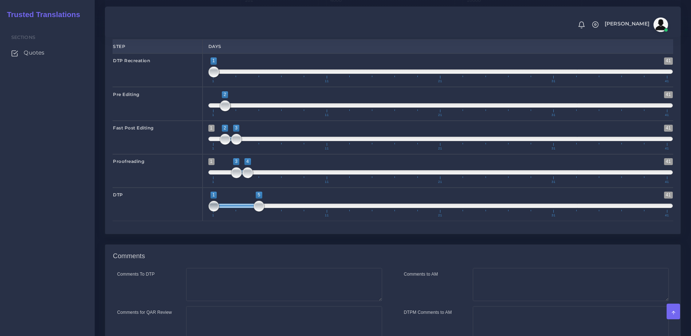
type input "4;5"
drag, startPoint x: 214, startPoint y: 228, endPoint x: 246, endPoint y: 226, distance: 32.8
click at [246, 212] on span at bounding box center [247, 206] width 11 height 11
click at [530, 297] on textarea "Comments to AM" at bounding box center [571, 284] width 196 height 33
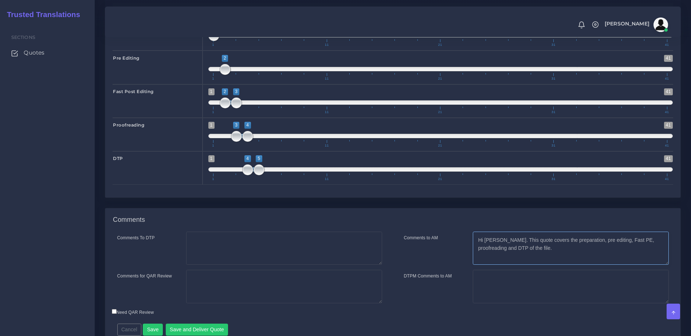
scroll to position [0, 0]
type textarea "Hi [PERSON_NAME]. This quote covers the preparation, pre editing, Fast PE, proo…"
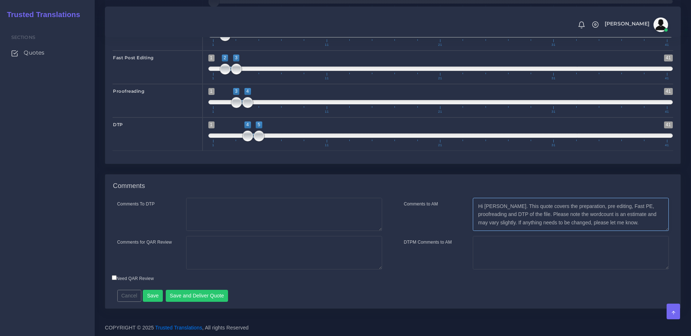
scroll to position [1141, 0]
click at [201, 297] on button "Save and Deliver Quote" at bounding box center [197, 296] width 63 height 12
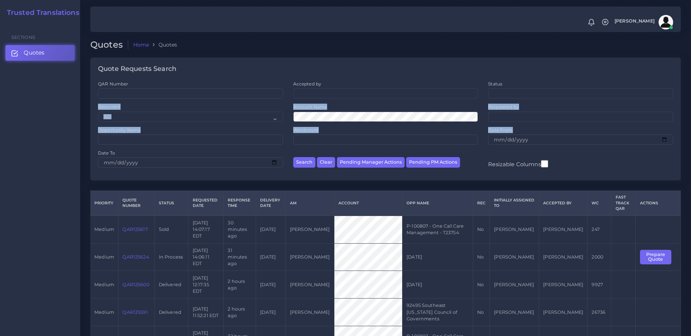
drag, startPoint x: 689, startPoint y: 98, endPoint x: 691, endPoint y: 130, distance: 32.1
click at [690, 130] on html "Notifications 0 New Driver Update: Extra Quality renamed to Quality Changed" at bounding box center [345, 168] width 691 height 336
click at [509, 279] on td "[PERSON_NAME]" at bounding box center [514, 285] width 49 height 28
click at [136, 310] on link "QAR125591" at bounding box center [134, 312] width 25 height 5
